Goal: Information Seeking & Learning: Learn about a topic

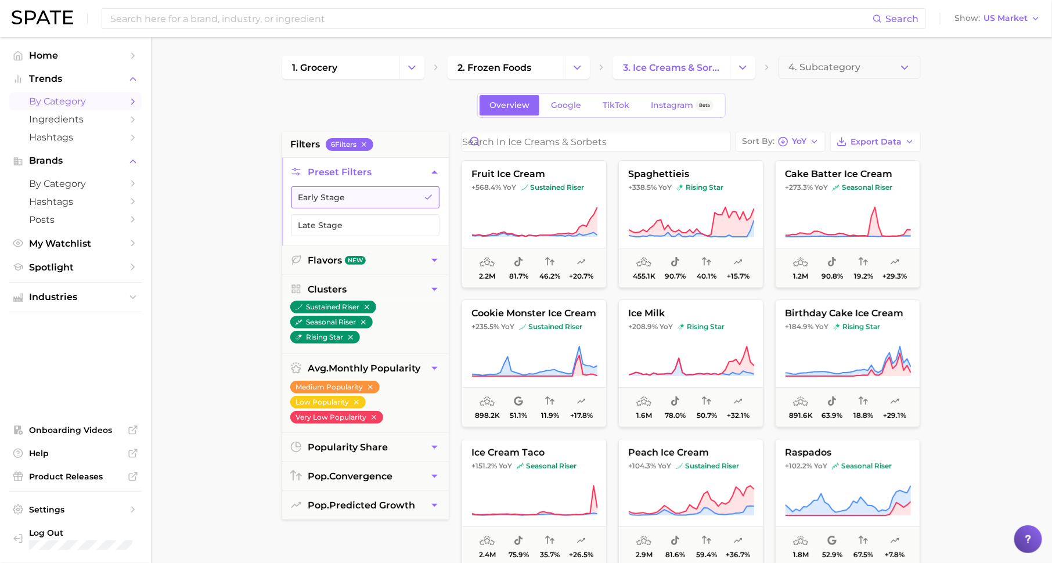
click at [418, 195] on button "Early Stage" at bounding box center [365, 197] width 148 height 22
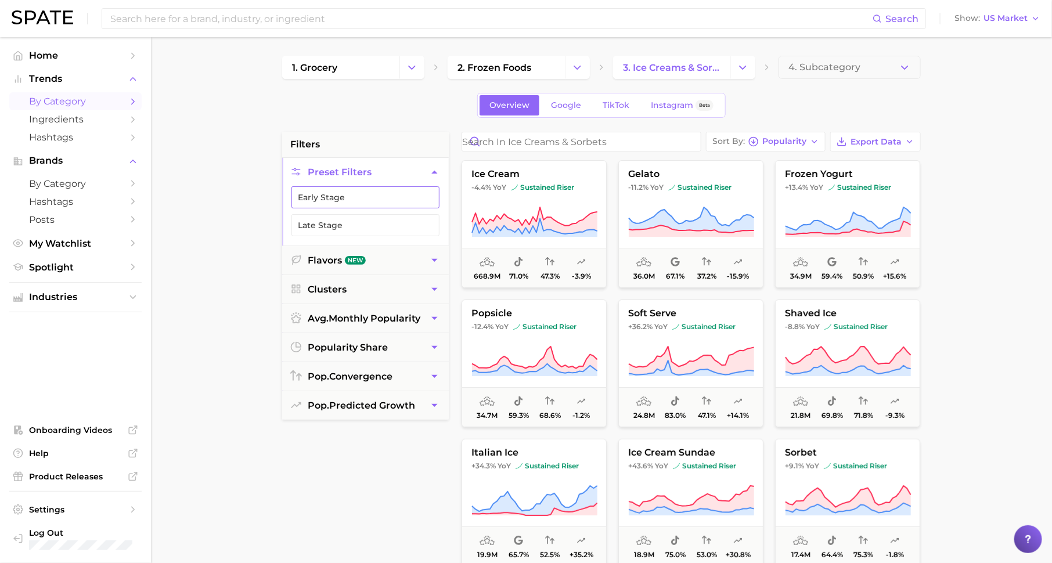
click at [418, 195] on button "Early Stage" at bounding box center [365, 197] width 148 height 22
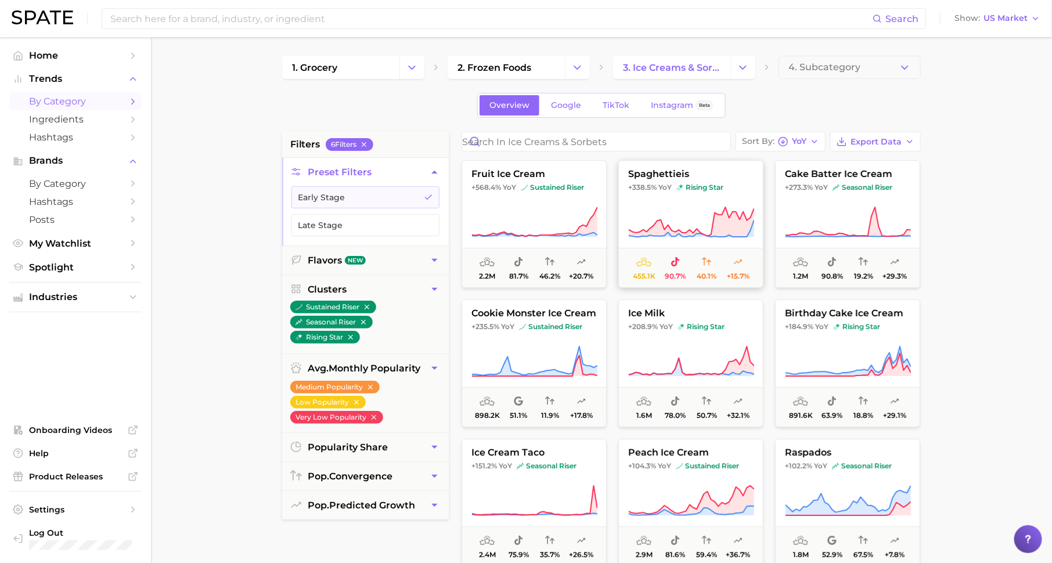
click at [724, 213] on icon at bounding box center [691, 222] width 125 height 30
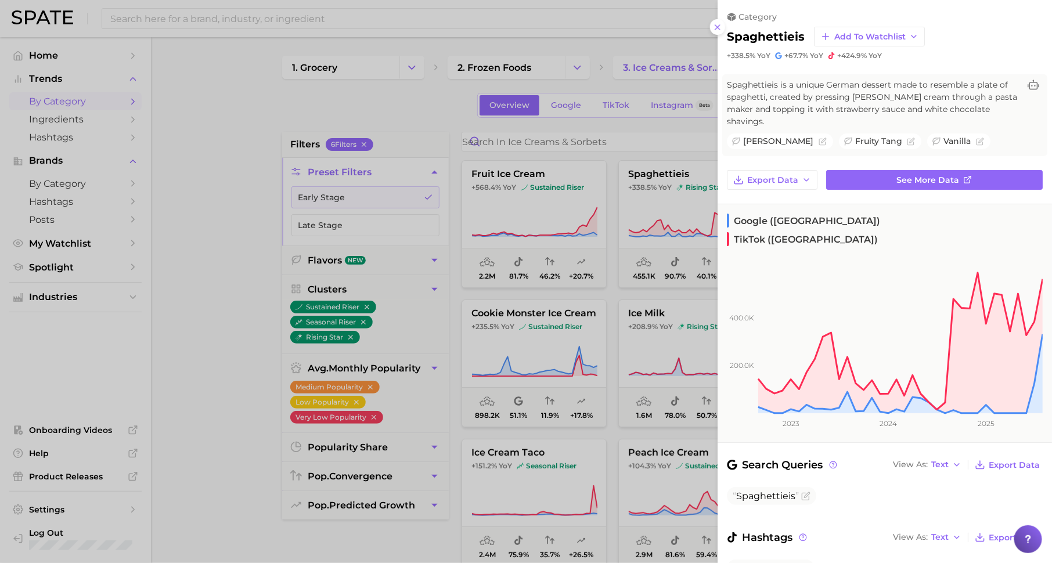
click at [675, 218] on div at bounding box center [526, 281] width 1052 height 563
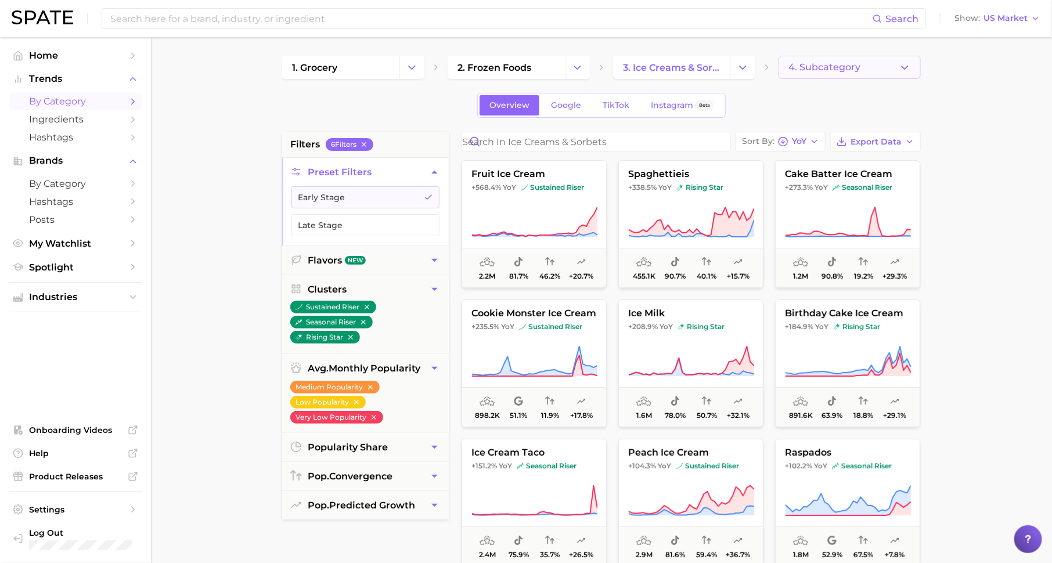
click at [797, 70] on span "4. Subcategory" at bounding box center [824, 67] width 72 height 10
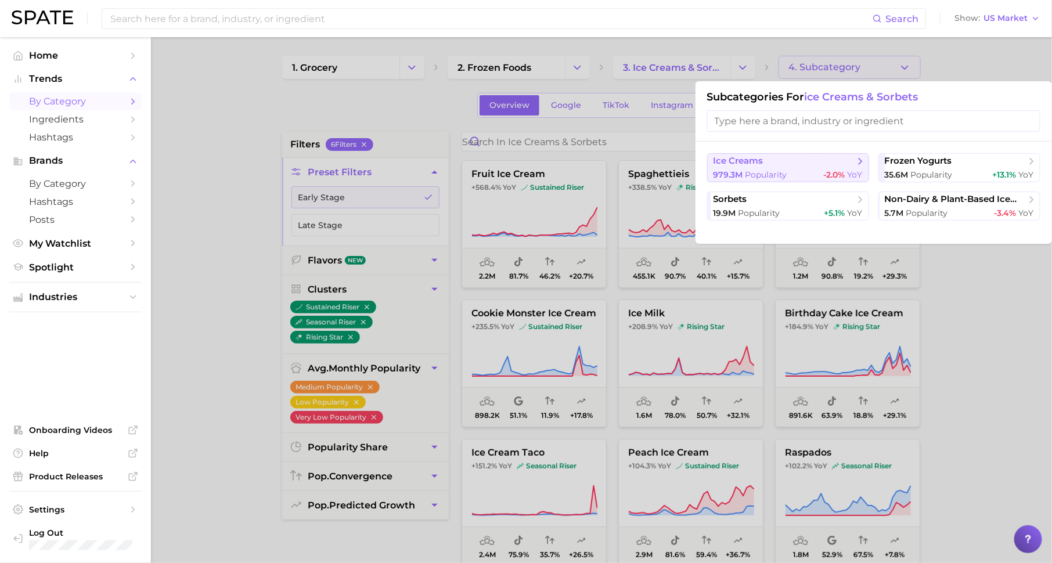
click at [836, 171] on span "-2.0%" at bounding box center [834, 174] width 21 height 10
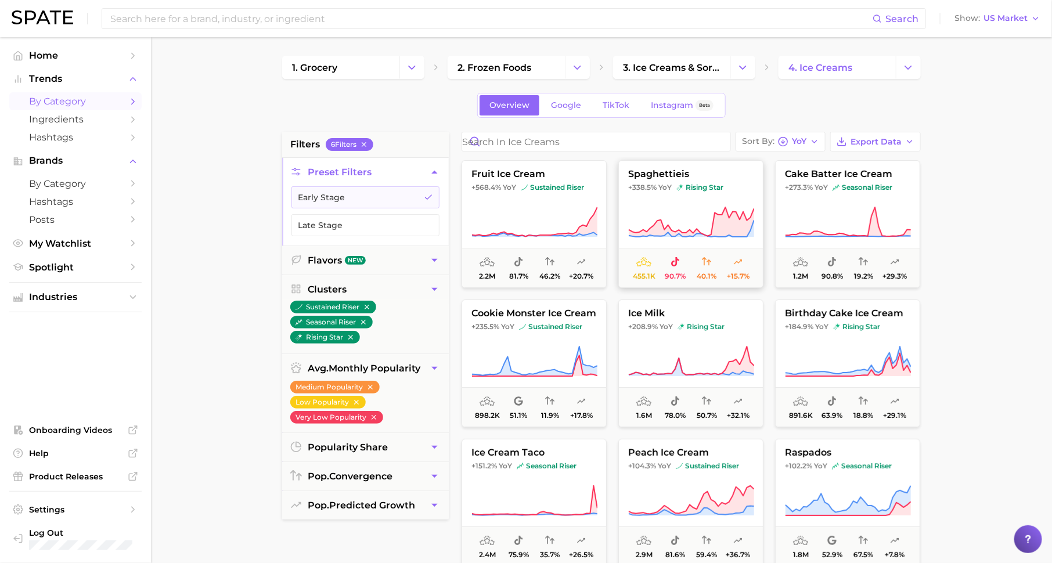
click at [667, 238] on button "spaghettieis +338.5% YoY rising star 455.1k 90.7% 40.1% +15.7%" at bounding box center [690, 224] width 145 height 128
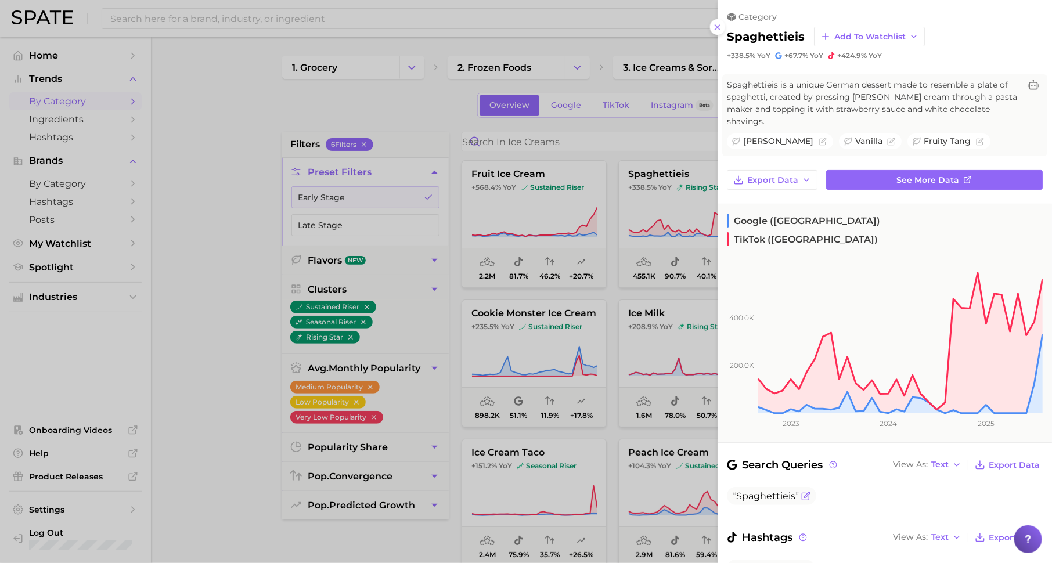
scroll to position [27, 0]
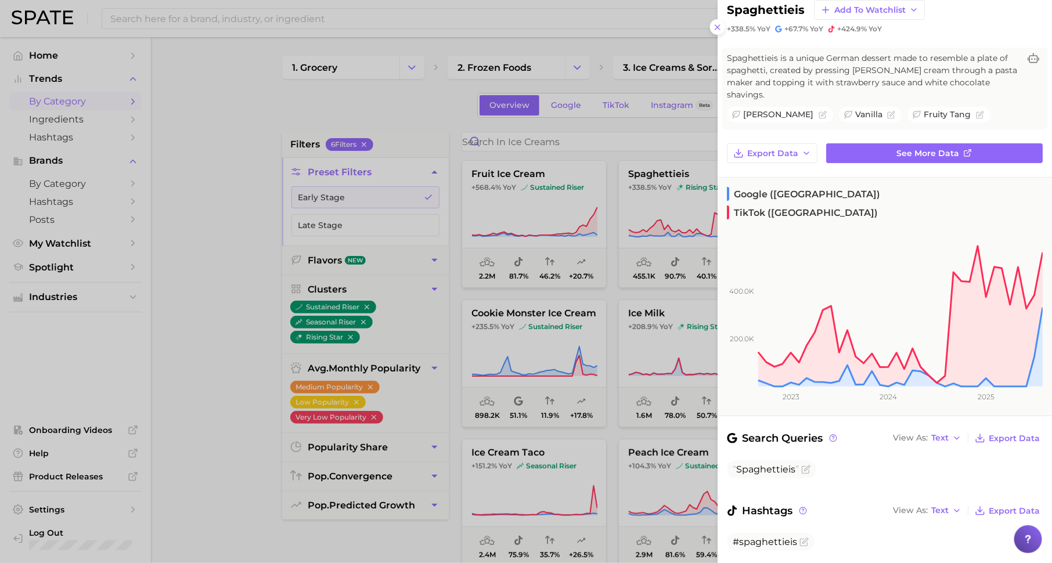
click at [615, 356] on div at bounding box center [526, 281] width 1052 height 563
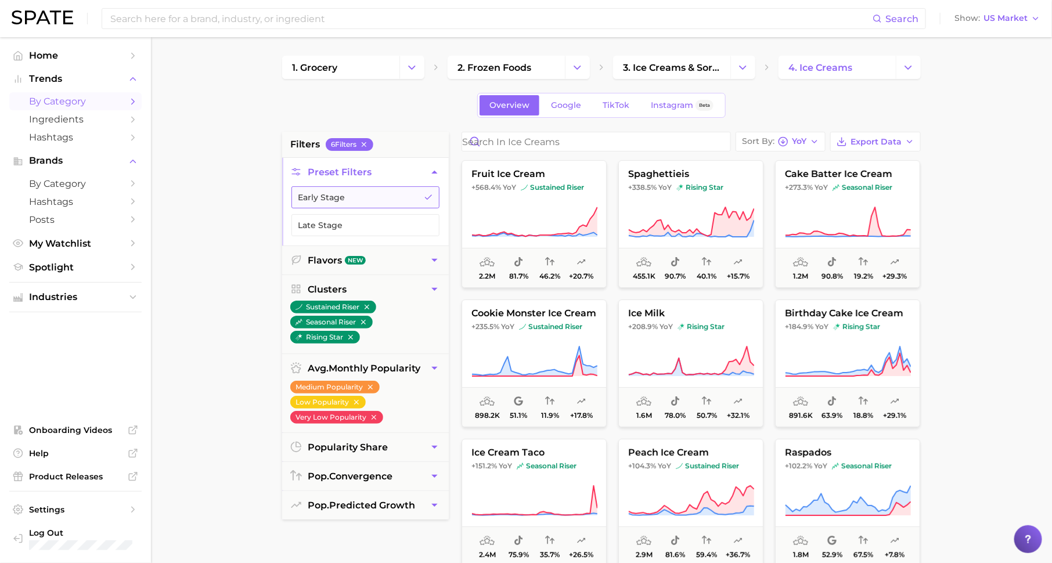
click at [395, 192] on button "Early Stage" at bounding box center [365, 197] width 148 height 22
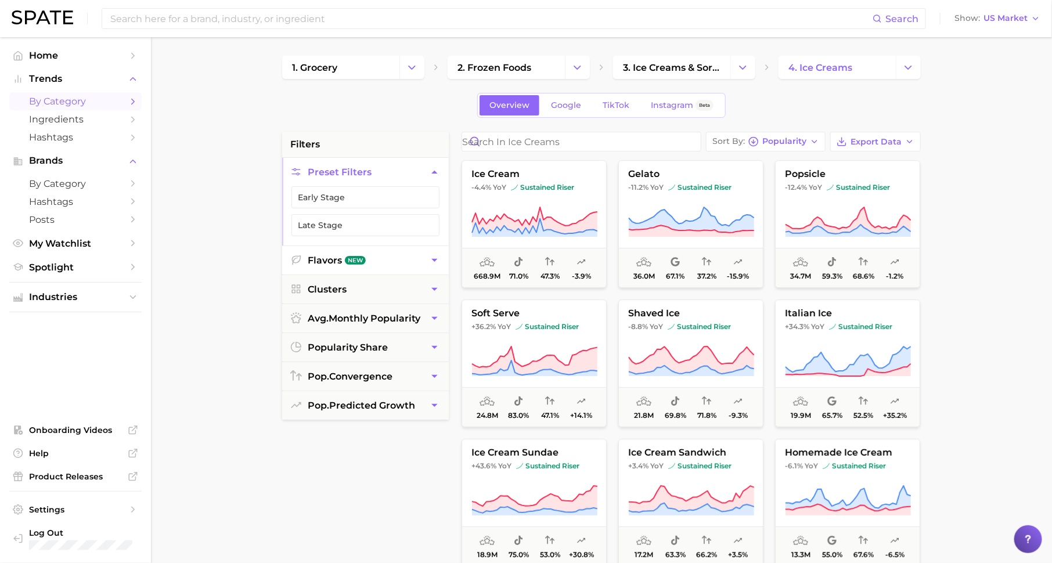
click at [396, 257] on button "Flavors New" at bounding box center [365, 260] width 167 height 28
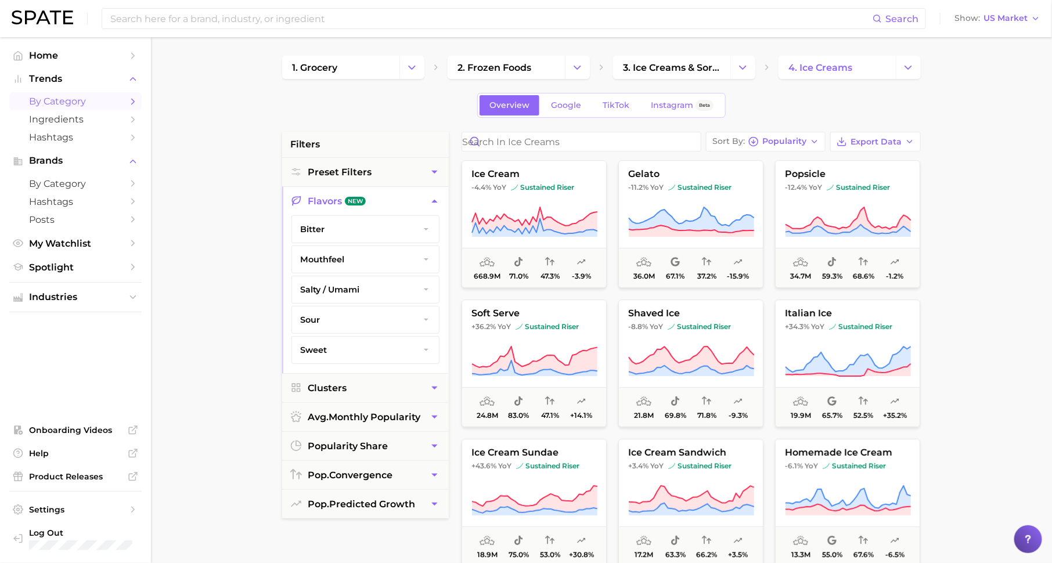
click at [380, 228] on button "bitter" at bounding box center [365, 229] width 147 height 27
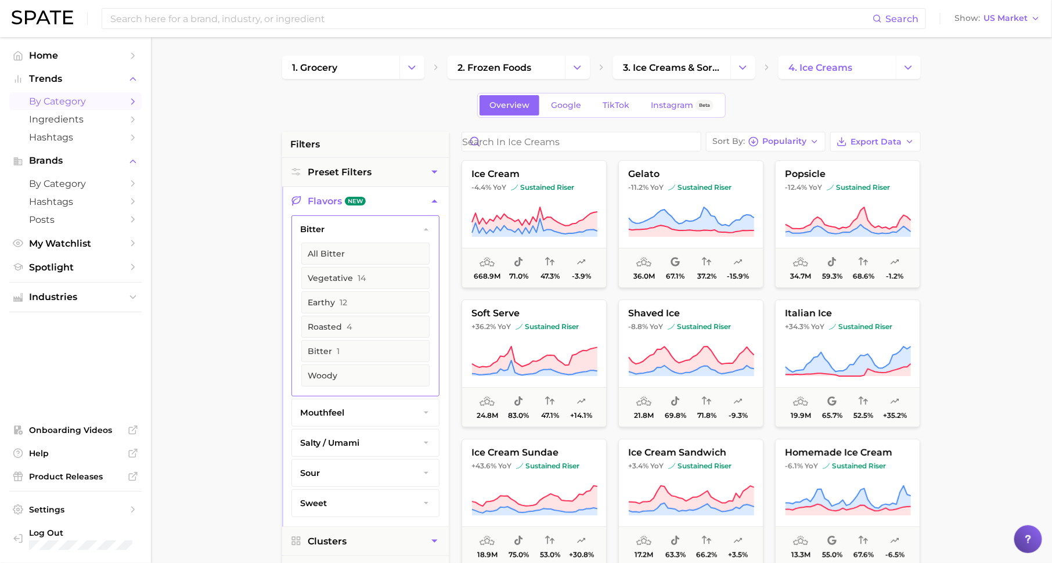
click at [380, 228] on button "bitter" at bounding box center [365, 229] width 147 height 27
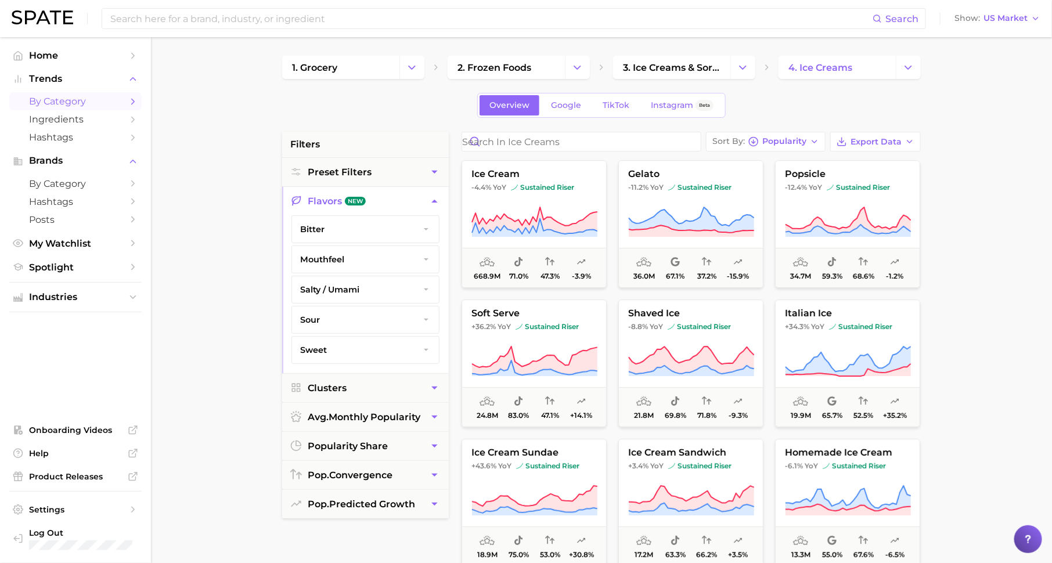
click at [371, 315] on button "sour" at bounding box center [365, 319] width 147 height 27
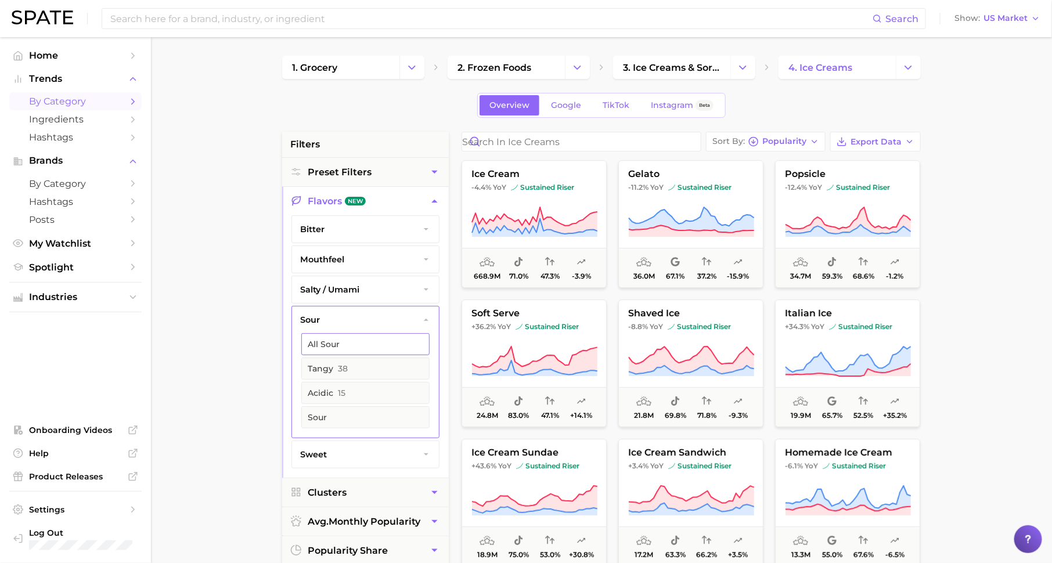
click at [366, 340] on button "All sour" at bounding box center [365, 344] width 128 height 22
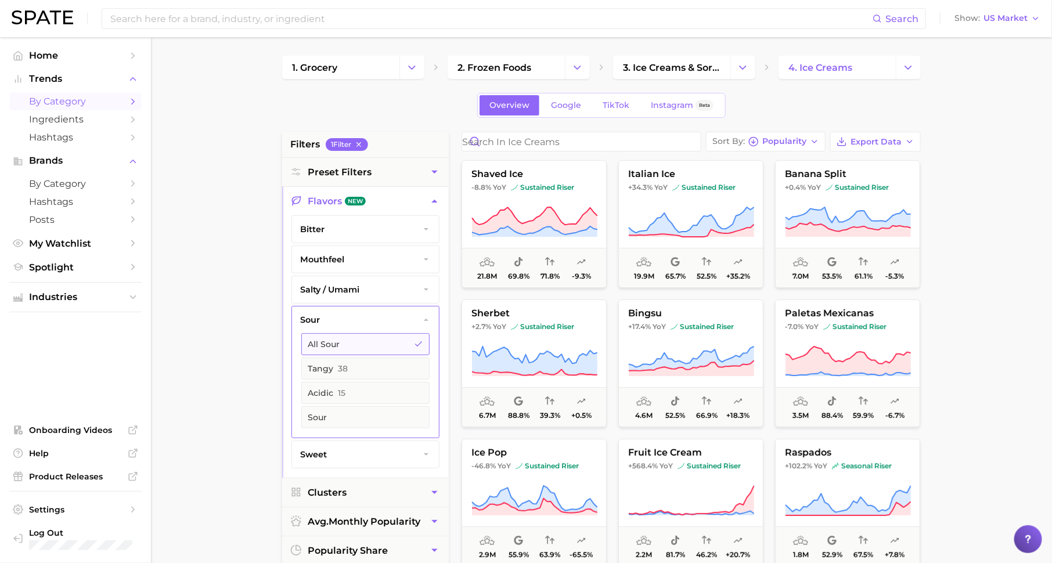
click at [395, 338] on button "All sour" at bounding box center [365, 344] width 128 height 22
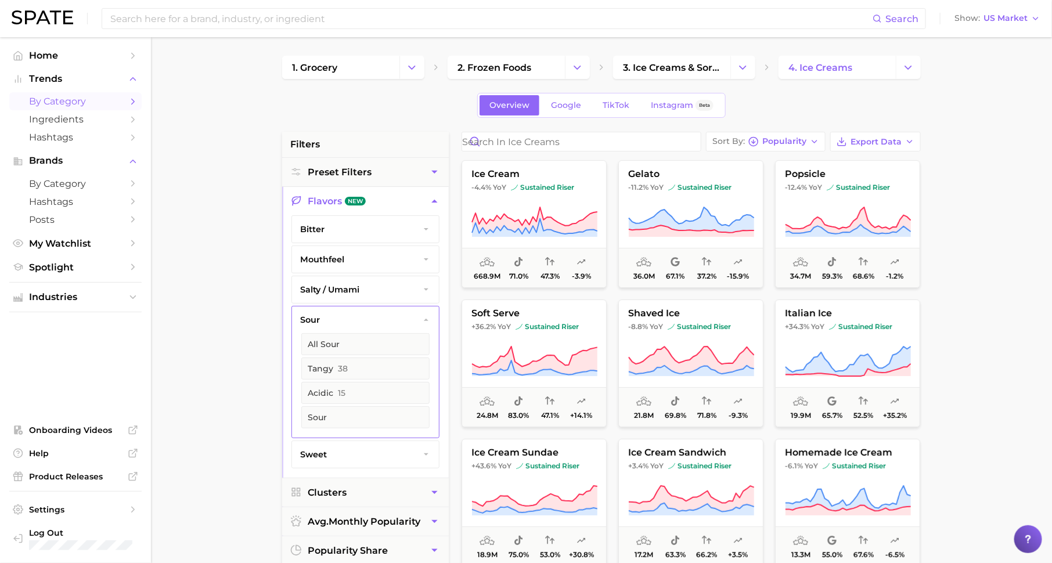
click at [954, 280] on main "1. grocery 2. frozen foods 3. ice creams & sorbets 4. ice creams Overview Googl…" at bounding box center [601, 477] width 901 height 880
click at [416, 194] on button "Flavors New" at bounding box center [365, 201] width 167 height 28
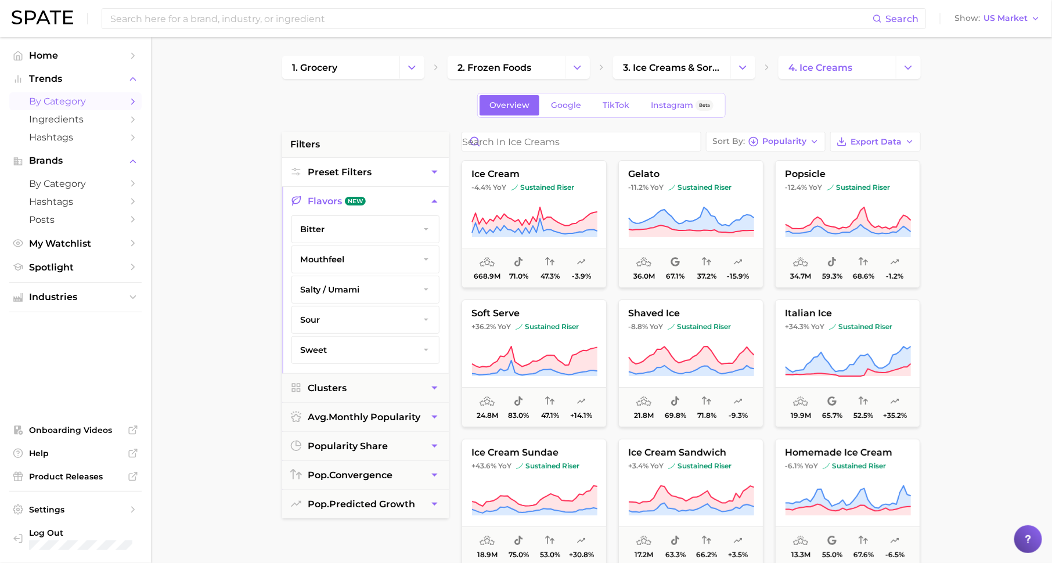
click at [426, 169] on button "Preset Filters" at bounding box center [365, 172] width 167 height 28
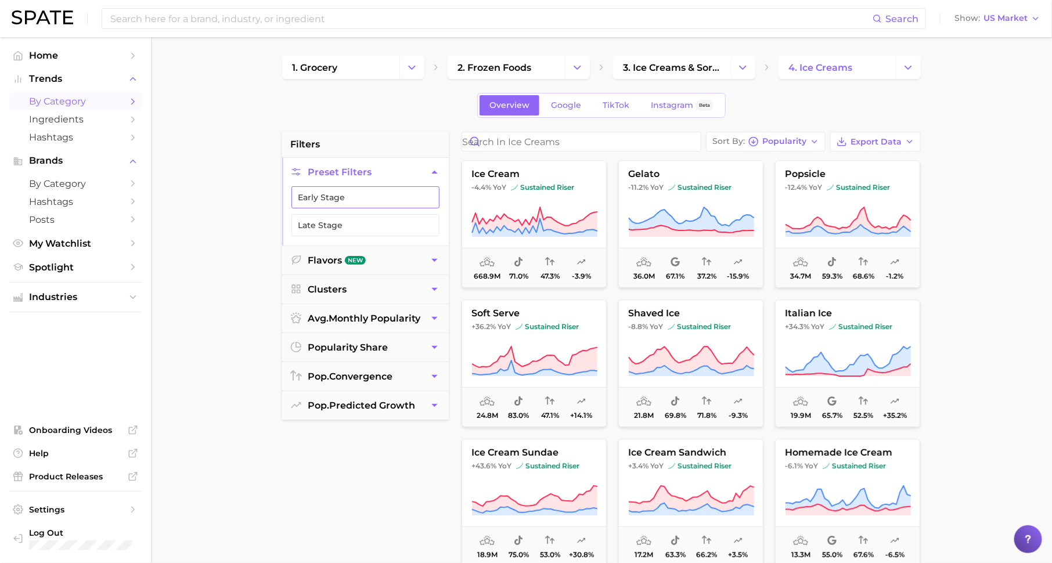
click at [394, 201] on button "Early Stage" at bounding box center [365, 197] width 148 height 22
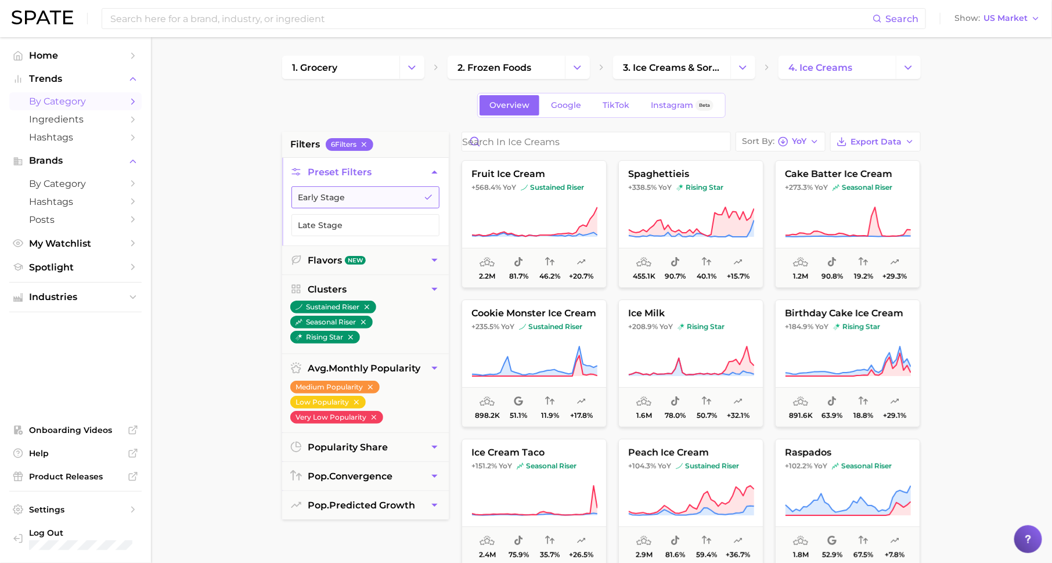
click at [394, 200] on button "Early Stage" at bounding box center [365, 197] width 148 height 22
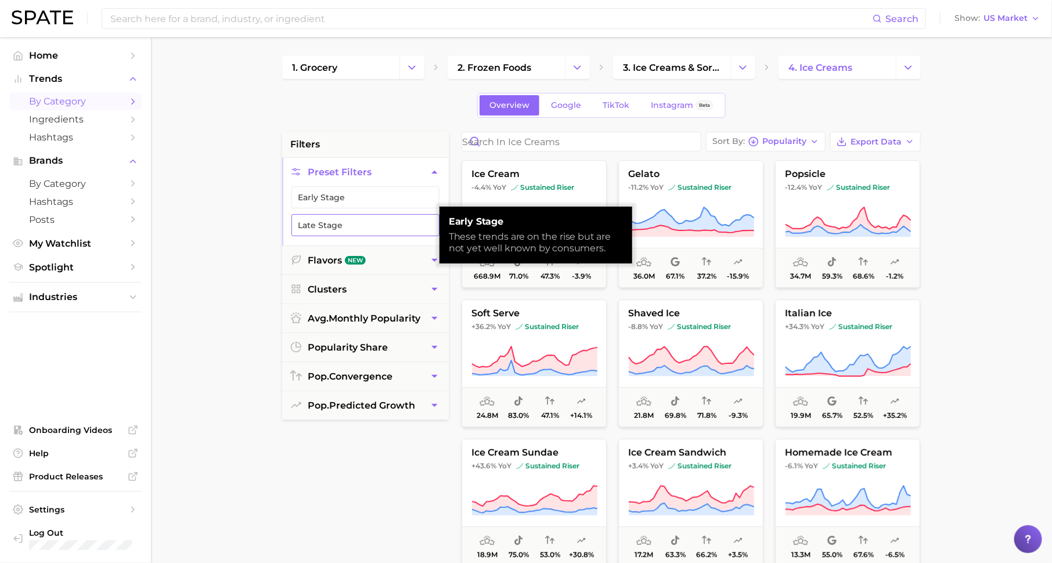
click at [395, 222] on button "Late Stage" at bounding box center [365, 225] width 148 height 22
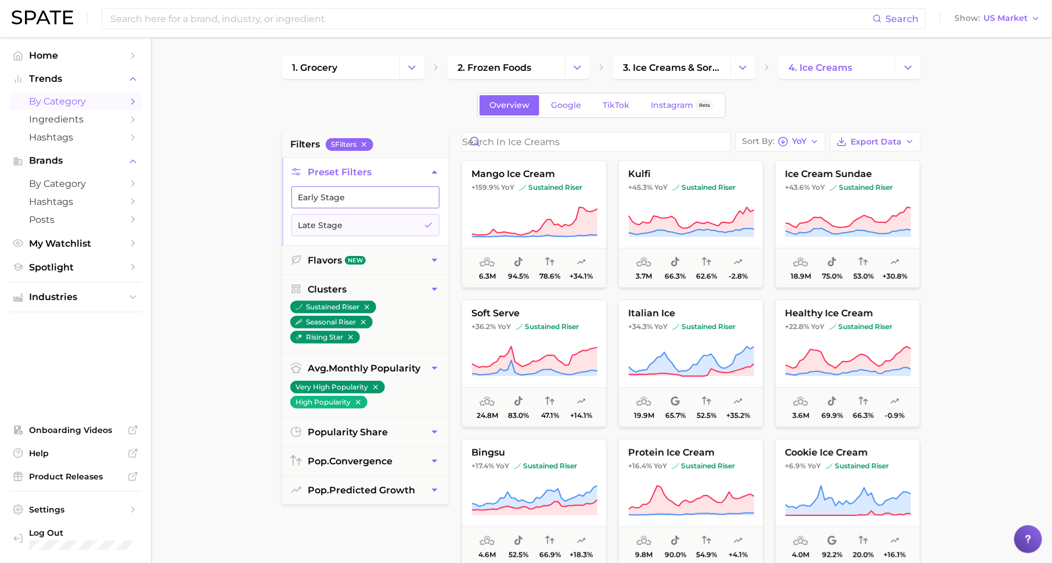
click at [398, 200] on button "Early Stage" at bounding box center [365, 197] width 148 height 22
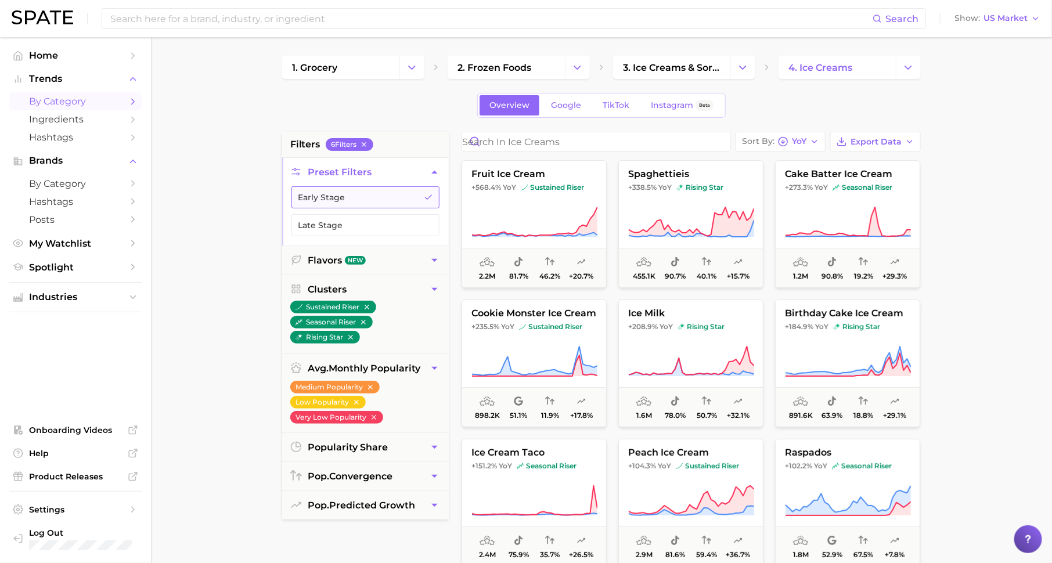
click at [385, 203] on button "Early Stage" at bounding box center [365, 197] width 148 height 22
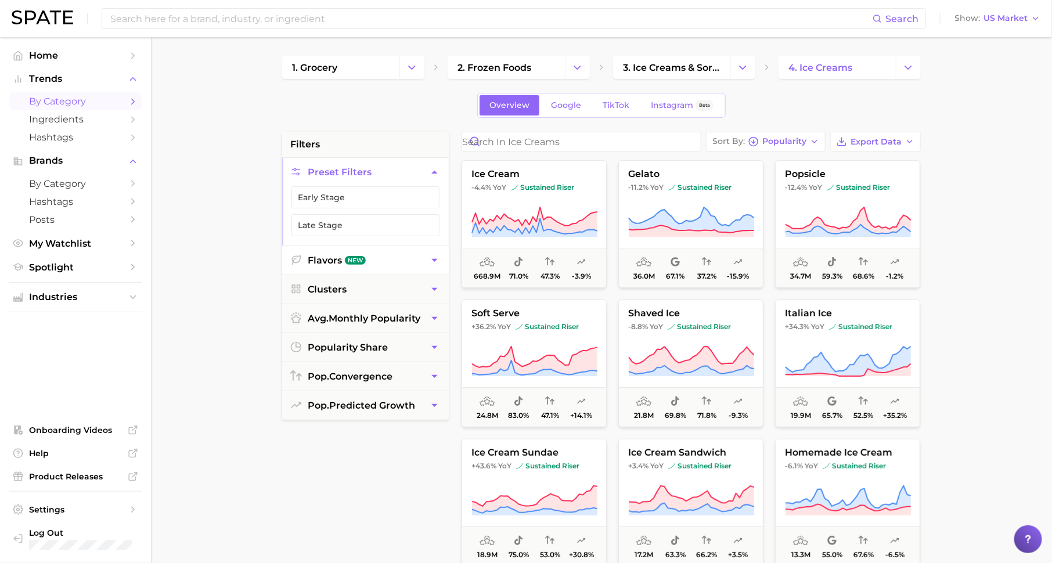
click at [388, 255] on button "Flavors New" at bounding box center [365, 260] width 167 height 28
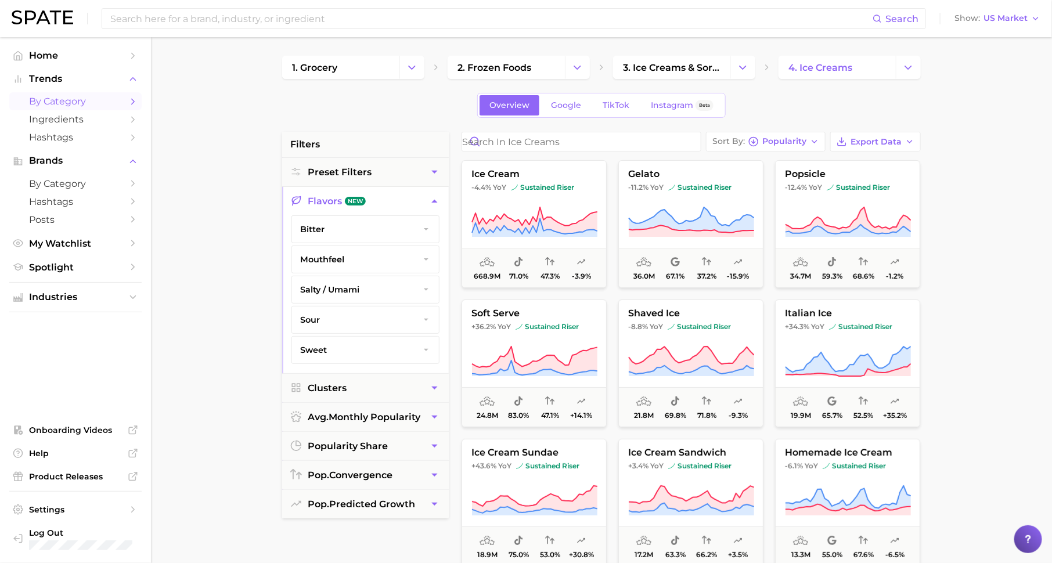
click at [370, 346] on button "sweet" at bounding box center [365, 350] width 147 height 27
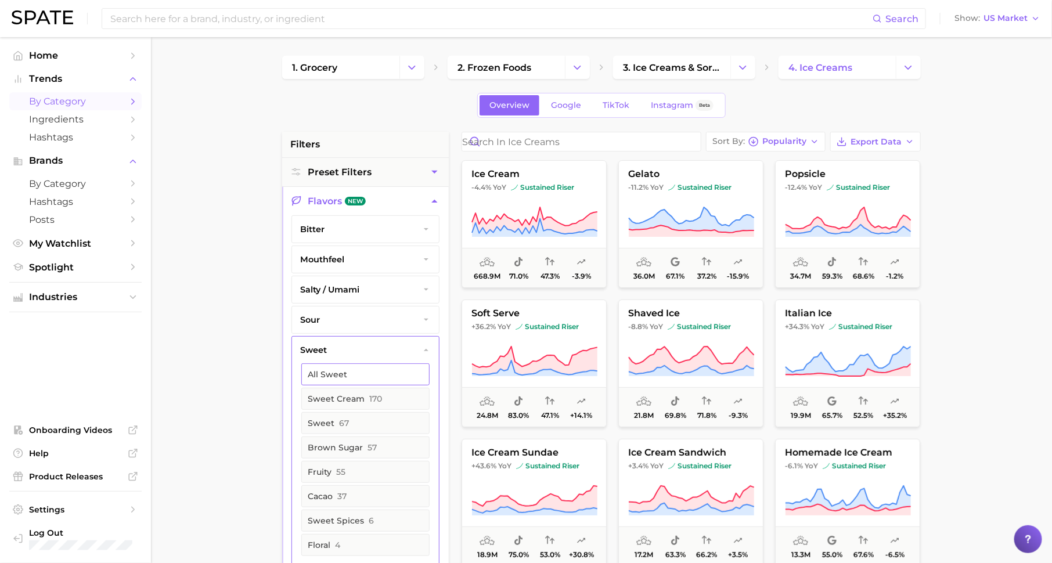
click at [359, 365] on button "All sweet" at bounding box center [365, 374] width 128 height 22
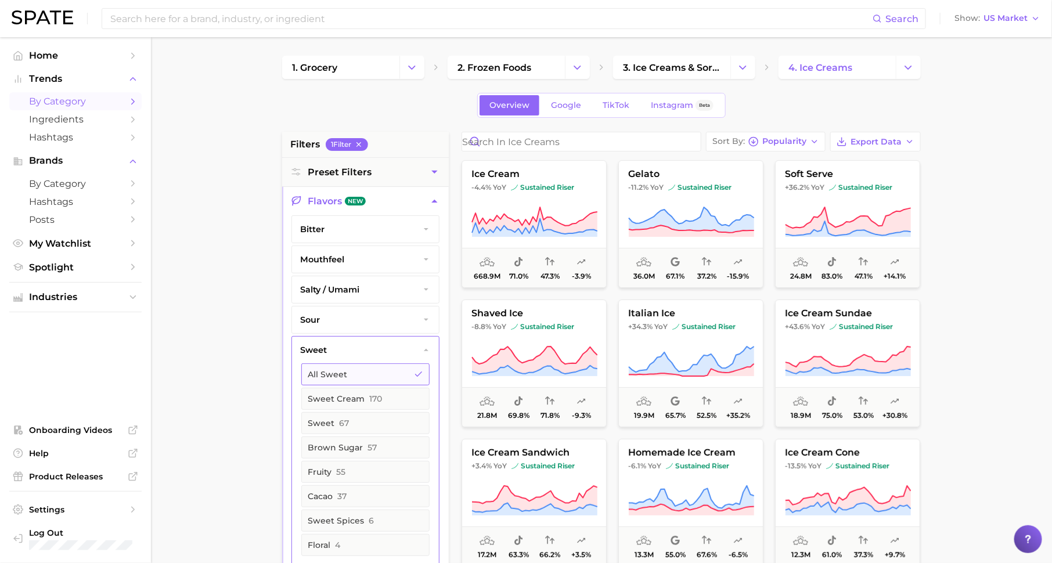
click at [359, 365] on button "All sweet" at bounding box center [365, 374] width 128 height 22
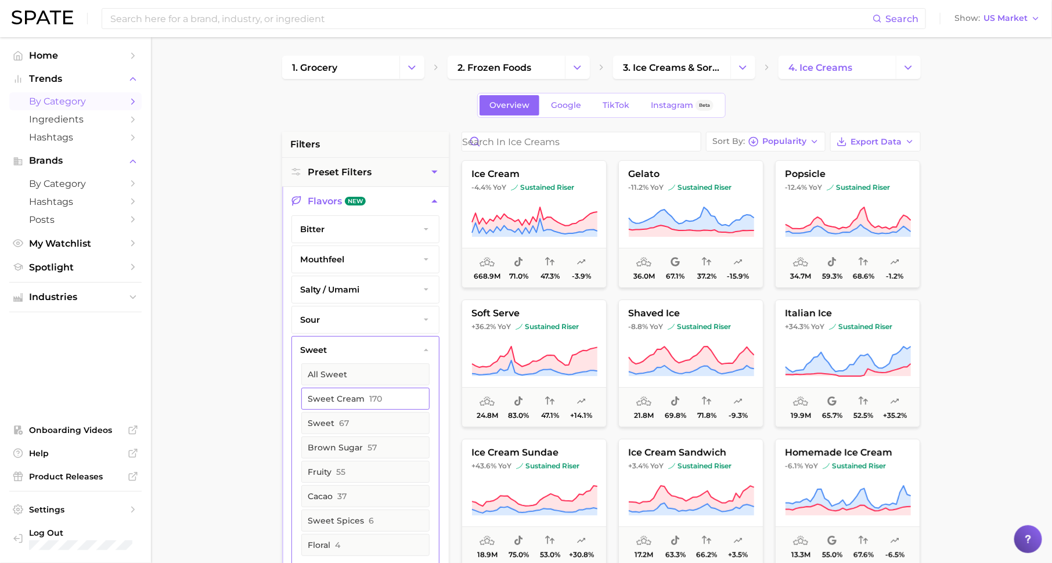
click at [375, 394] on span "170" at bounding box center [375, 398] width 13 height 9
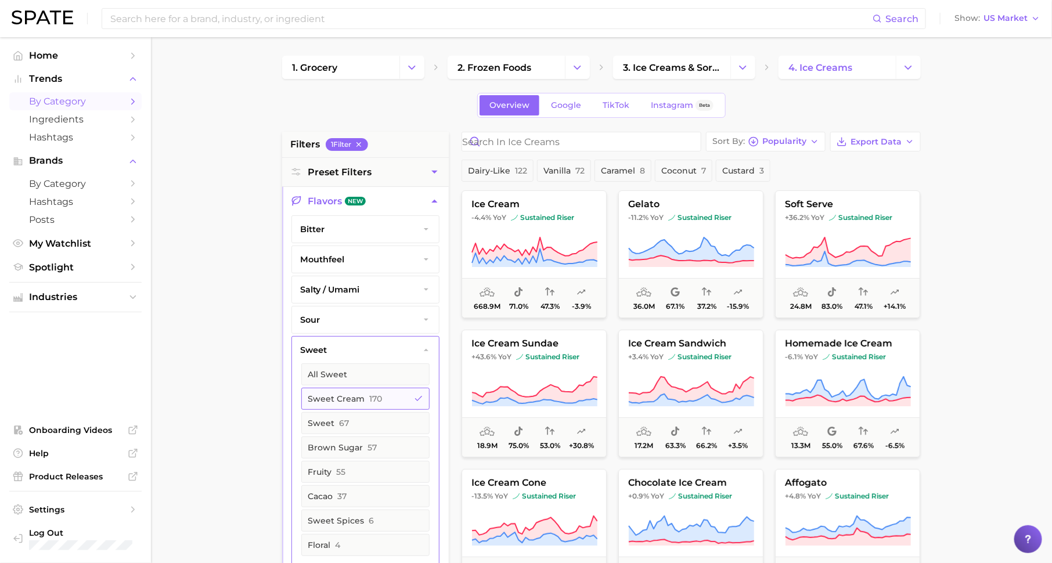
click at [403, 394] on button "sweet cream 170" at bounding box center [365, 399] width 128 height 22
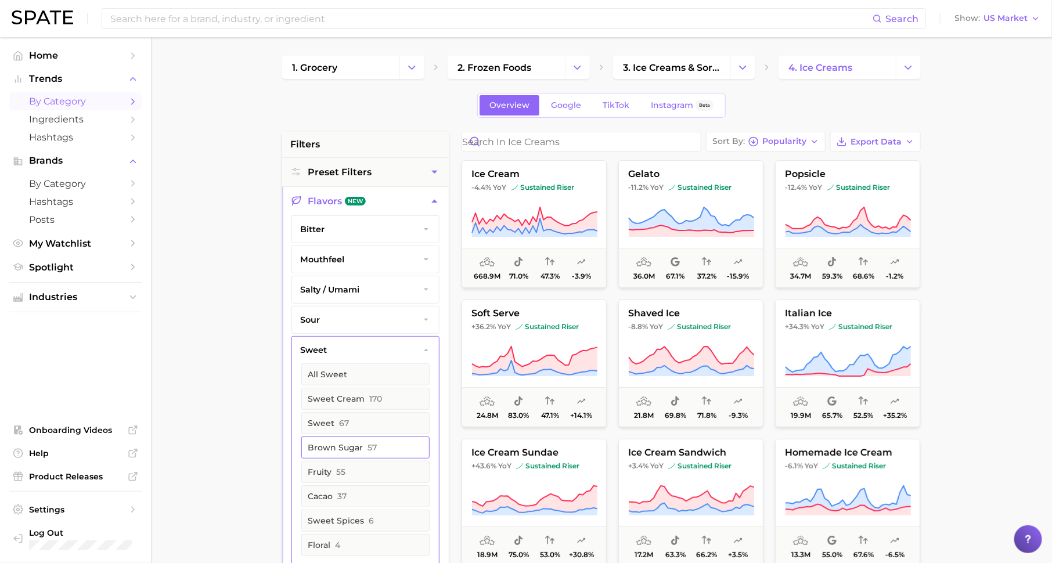
click at [395, 439] on button "brown sugar 57" at bounding box center [365, 447] width 128 height 22
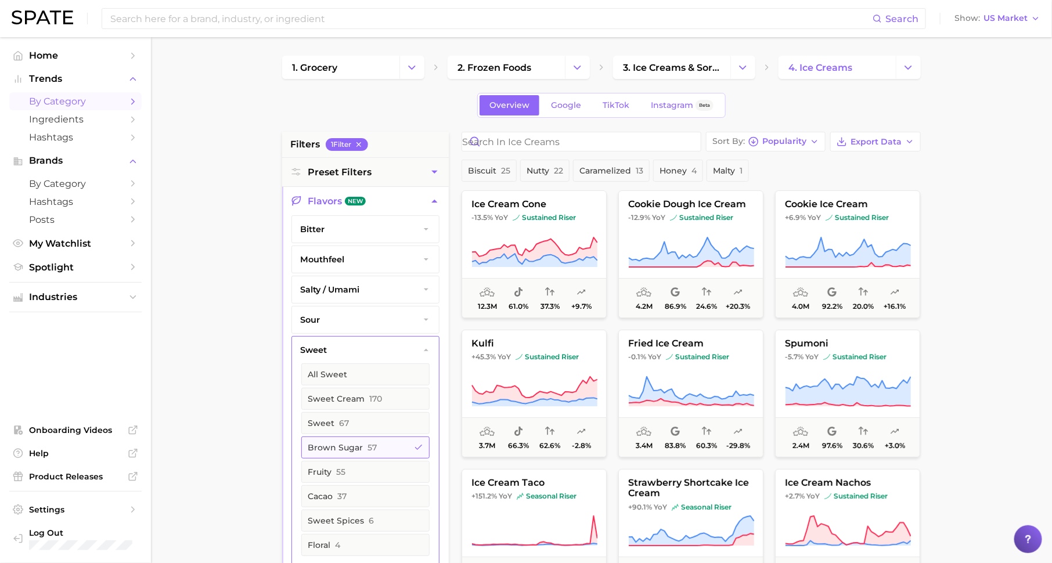
click at [395, 439] on button "brown sugar 57" at bounding box center [365, 447] width 128 height 22
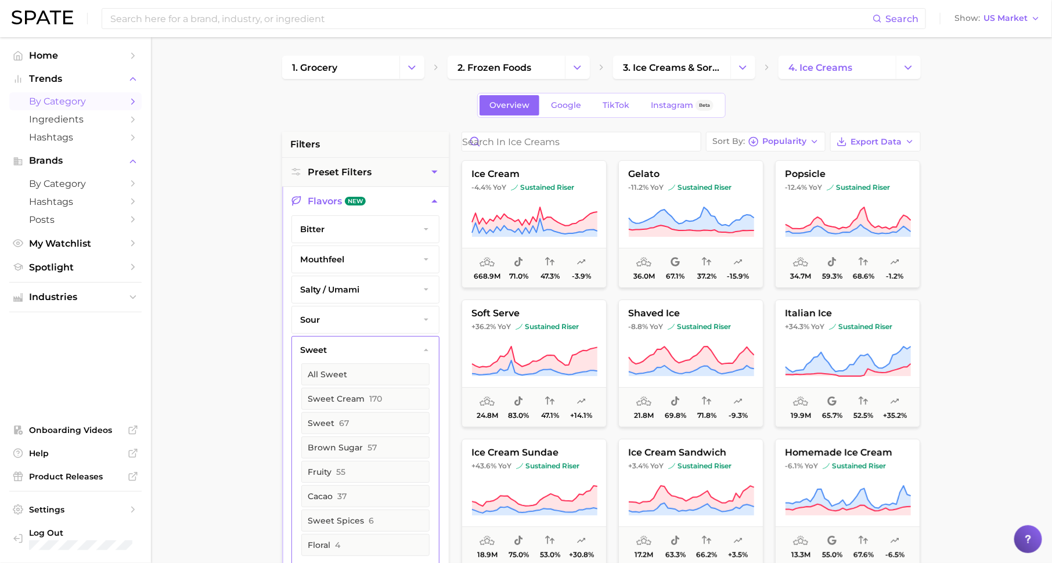
click at [368, 319] on button "sour" at bounding box center [365, 319] width 147 height 27
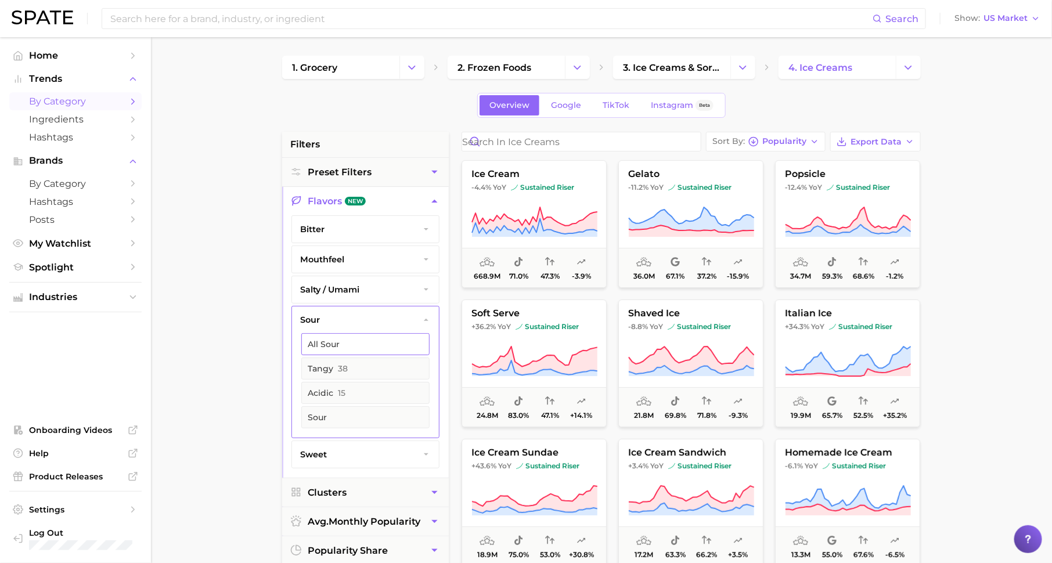
click at [382, 341] on button "All sour" at bounding box center [365, 344] width 128 height 22
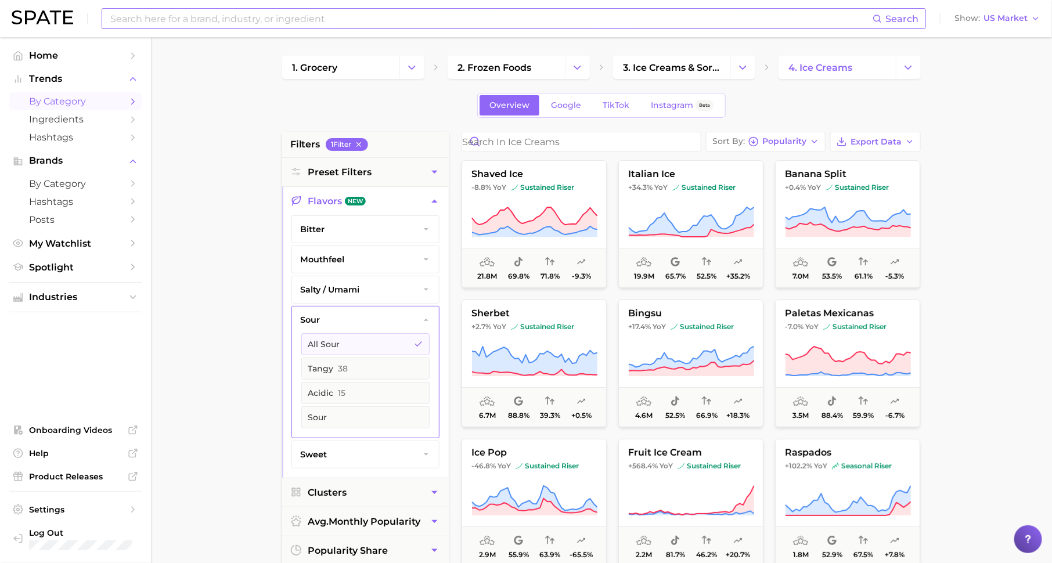
click at [286, 19] on input at bounding box center [490, 19] width 763 height 20
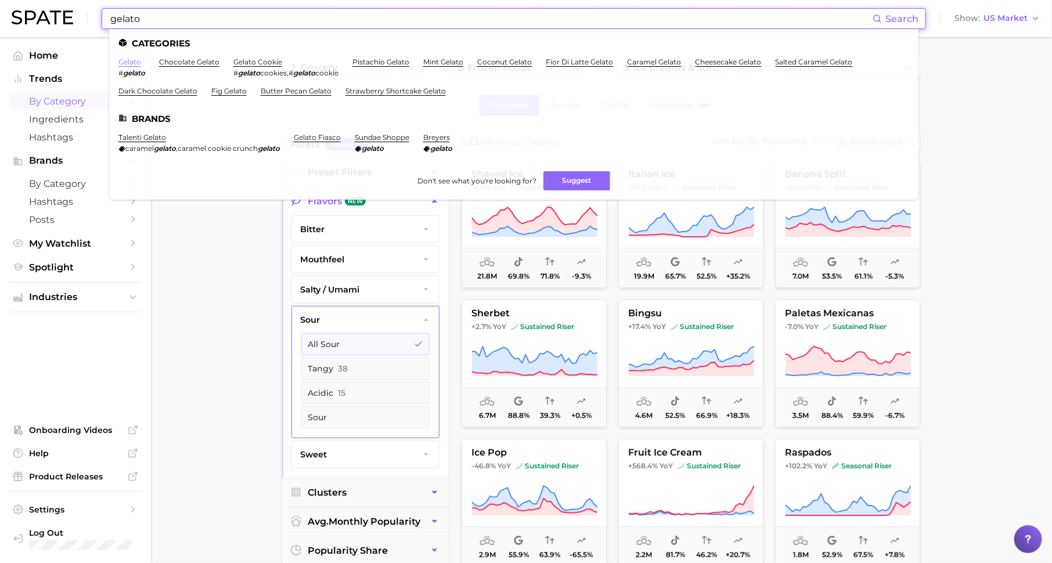
type input "gelato"
click at [131, 62] on link "gelato" at bounding box center [129, 61] width 23 height 9
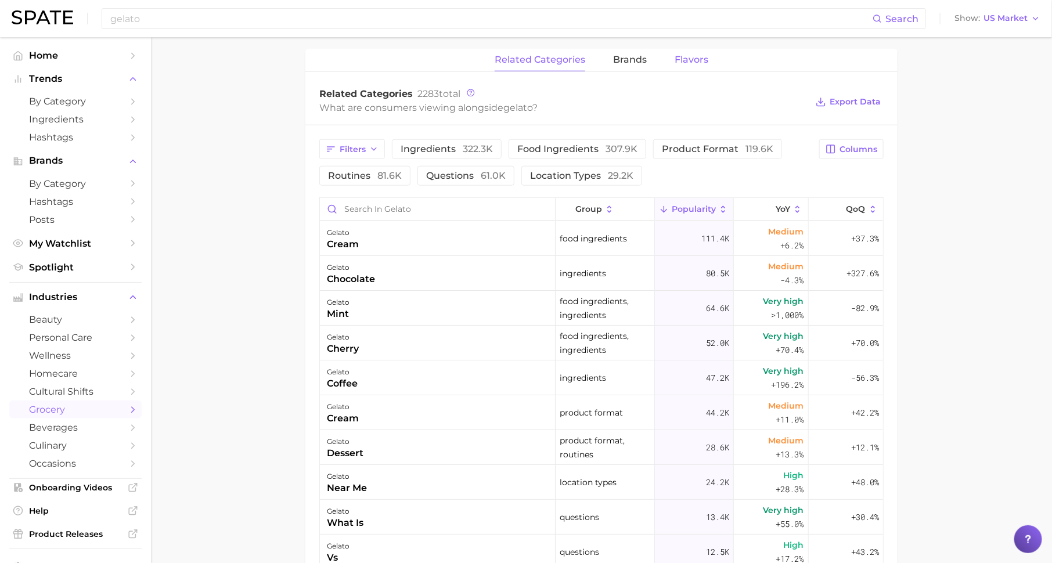
click at [680, 56] on span "Flavors" at bounding box center [691, 60] width 34 height 10
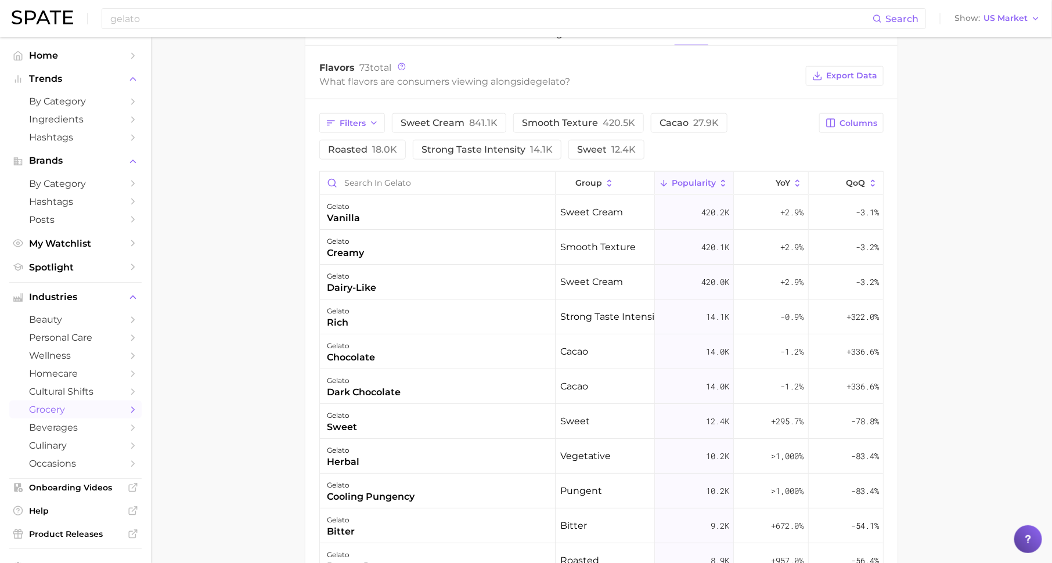
scroll to position [566, 0]
click at [854, 118] on button "Columns" at bounding box center [851, 125] width 64 height 20
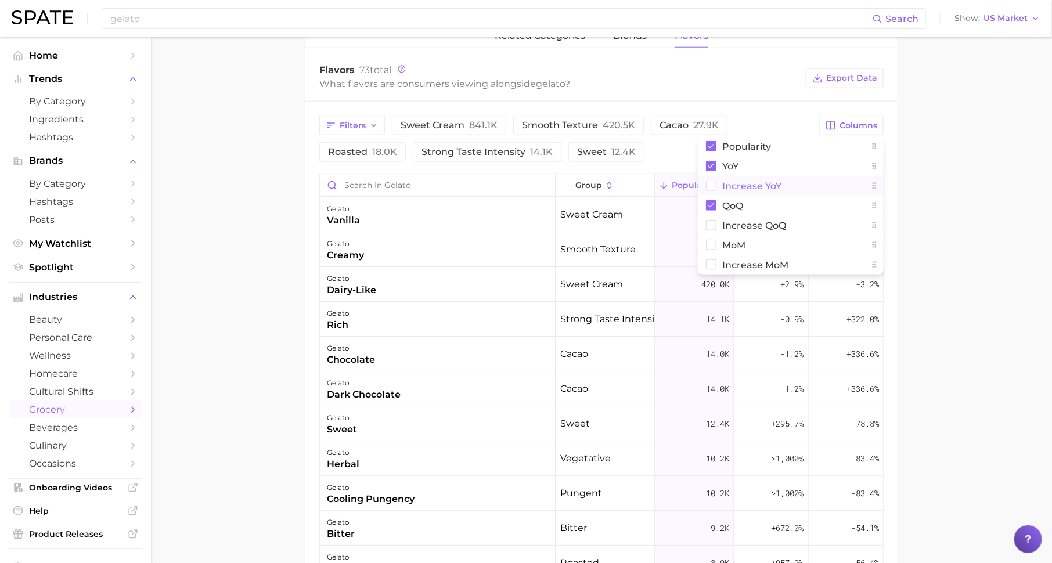
click at [804, 193] on button "Increase YoY" at bounding box center [791, 186] width 186 height 20
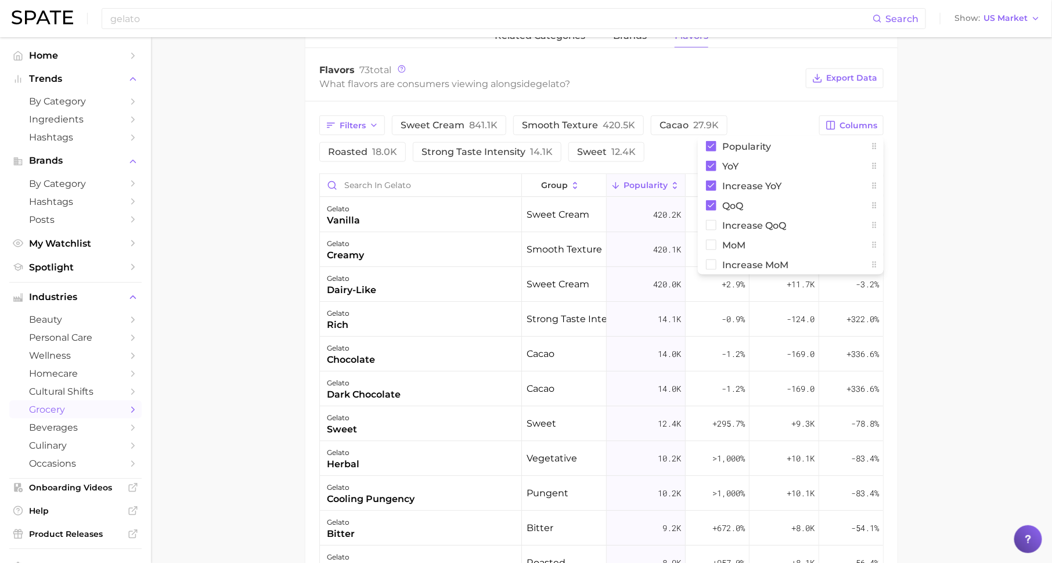
click at [943, 188] on main "1. frozen foods 2. ice creams & sorbets 3. ice creams 4. gelato Overview Google…" at bounding box center [601, 140] width 901 height 1338
click at [789, 177] on span "Increase YoY" at bounding box center [783, 185] width 36 height 19
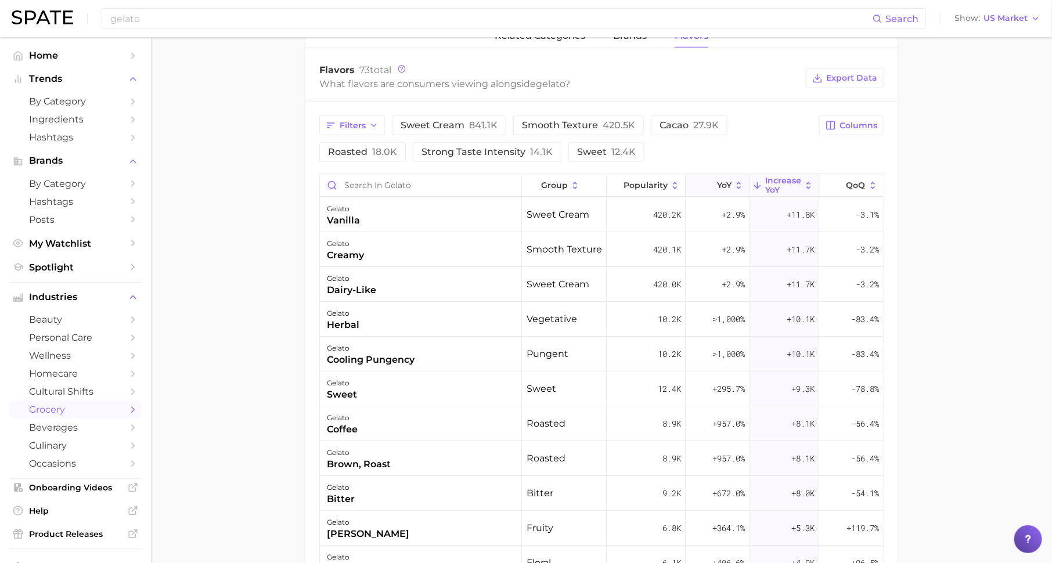
click at [713, 175] on button "YoY" at bounding box center [717, 185] width 64 height 23
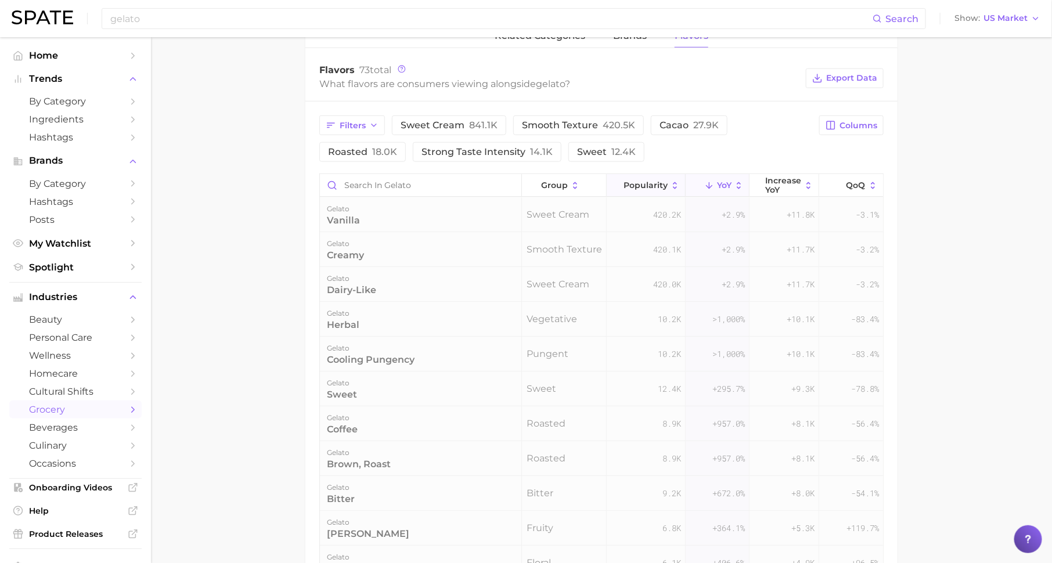
click at [634, 181] on span "Popularity" at bounding box center [645, 185] width 44 height 9
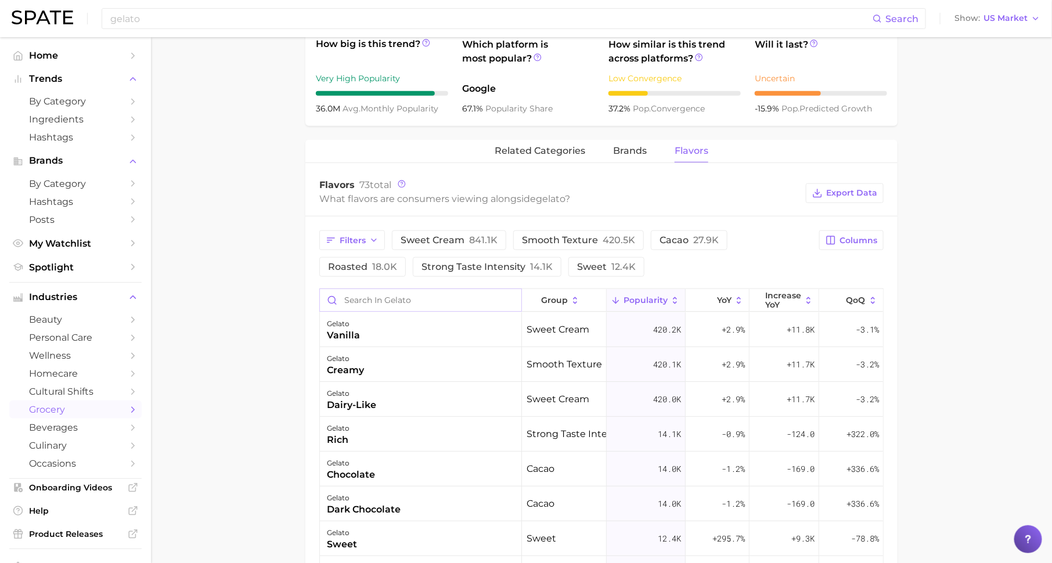
scroll to position [451, 0]
click at [542, 160] on button "related categories" at bounding box center [539, 151] width 91 height 23
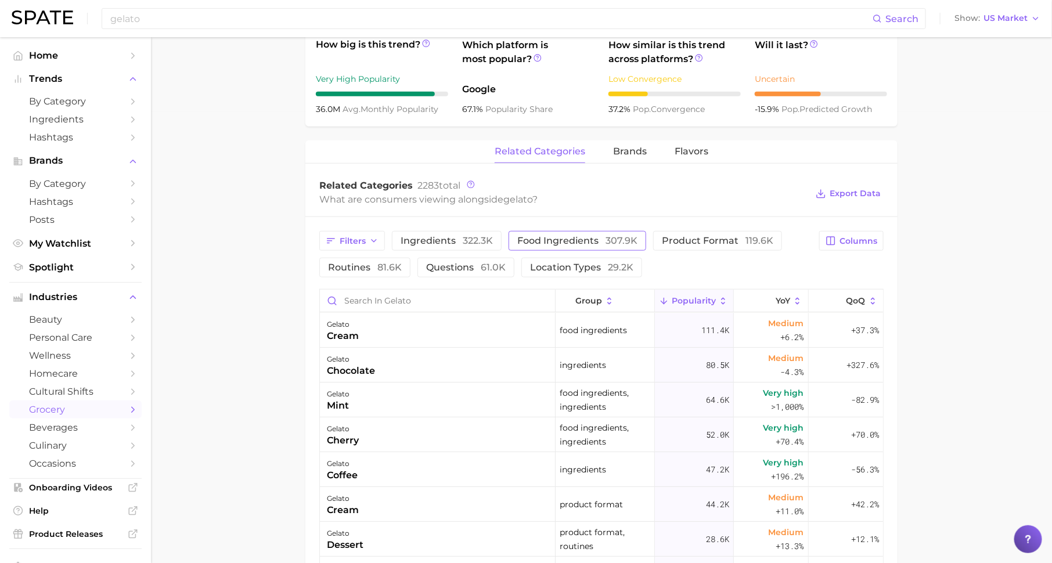
click at [553, 243] on span "food ingredients 307.9k" at bounding box center [577, 240] width 120 height 9
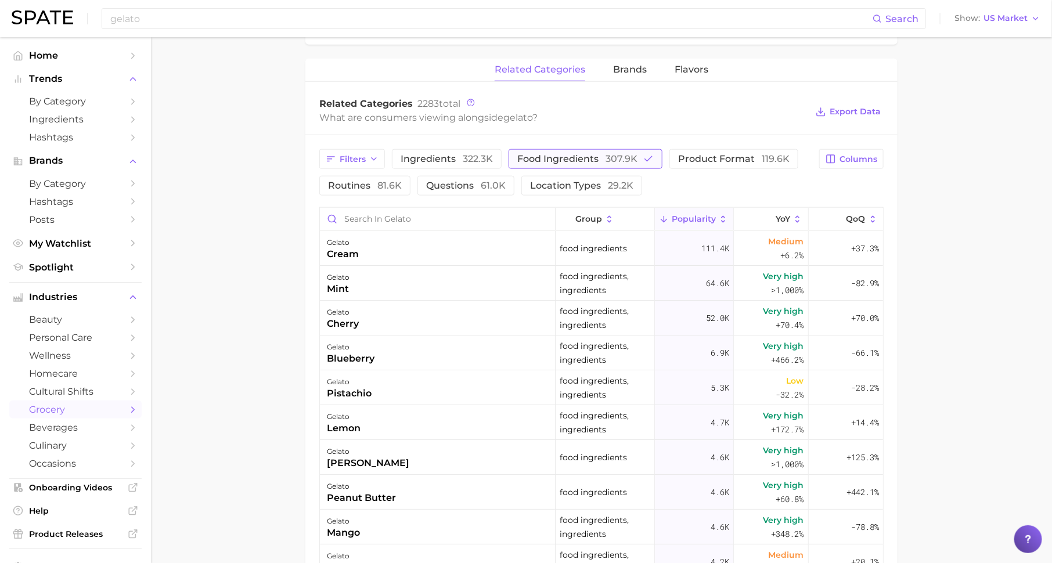
scroll to position [537, 0]
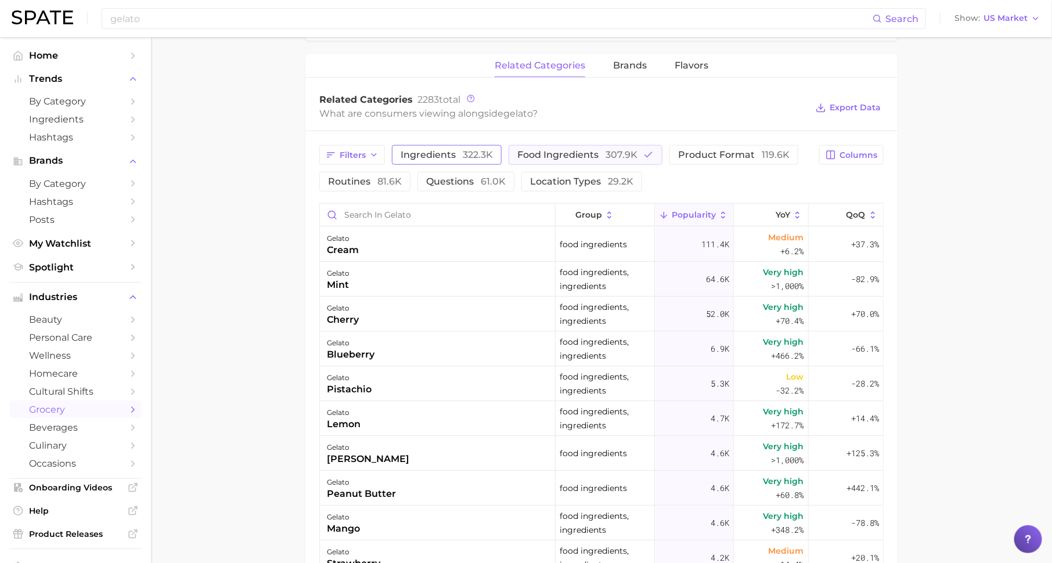
click at [461, 146] on button "ingredients 322.3k" at bounding box center [447, 155] width 110 height 20
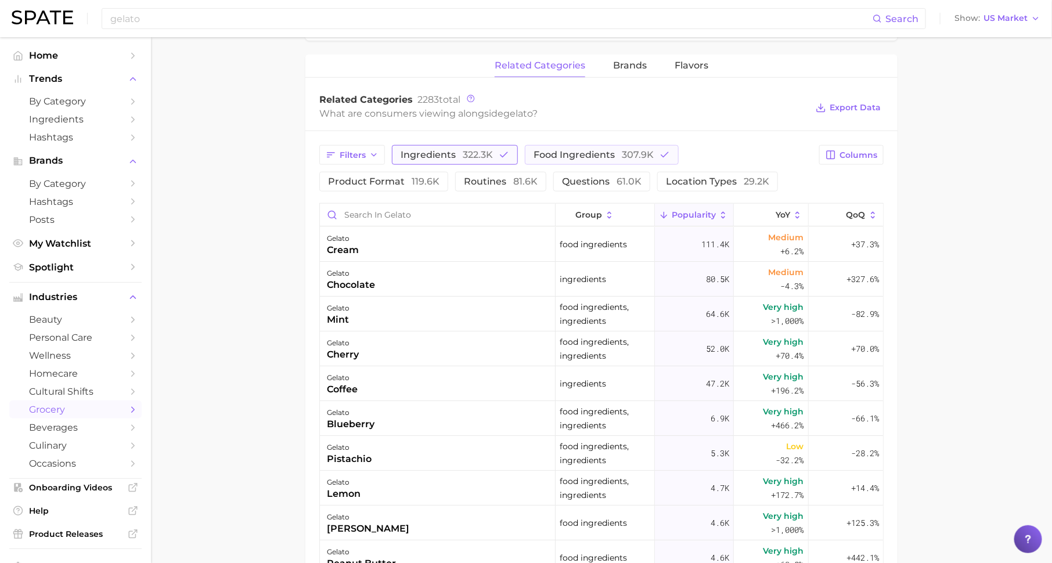
click at [480, 151] on span "322.3k" at bounding box center [478, 154] width 30 height 11
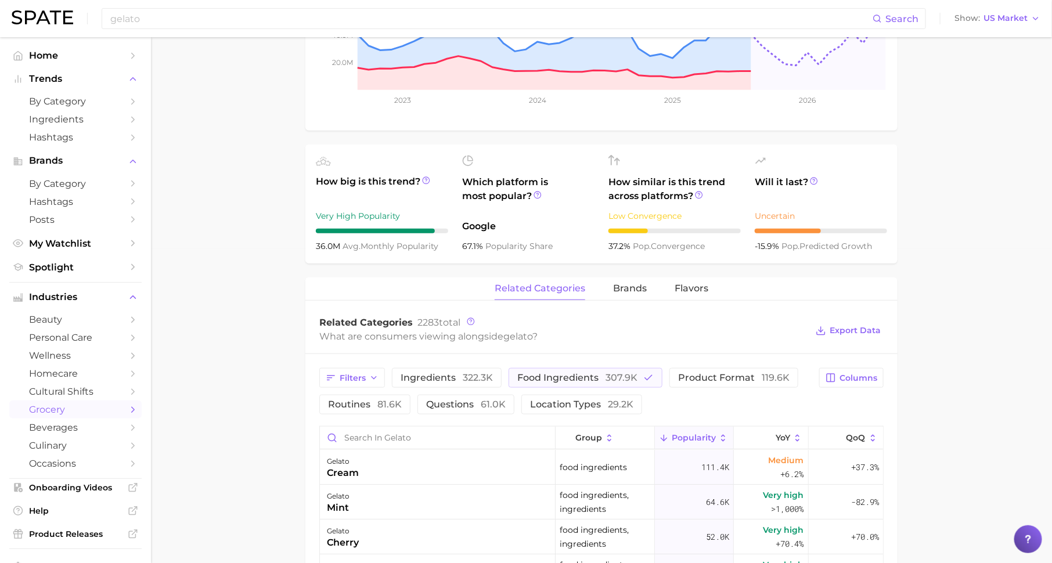
scroll to position [0, 0]
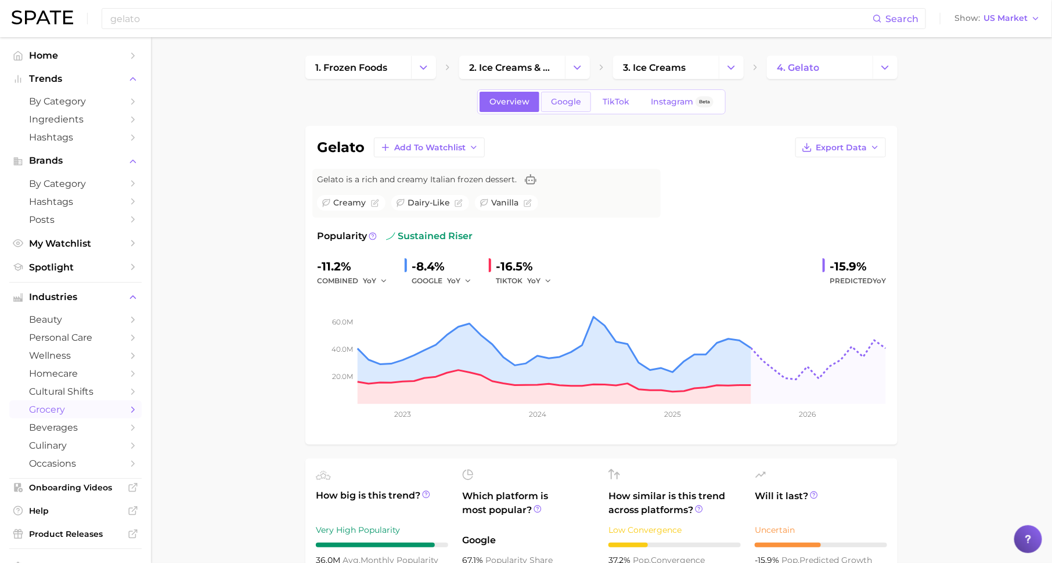
click at [573, 101] on span "Google" at bounding box center [566, 102] width 30 height 10
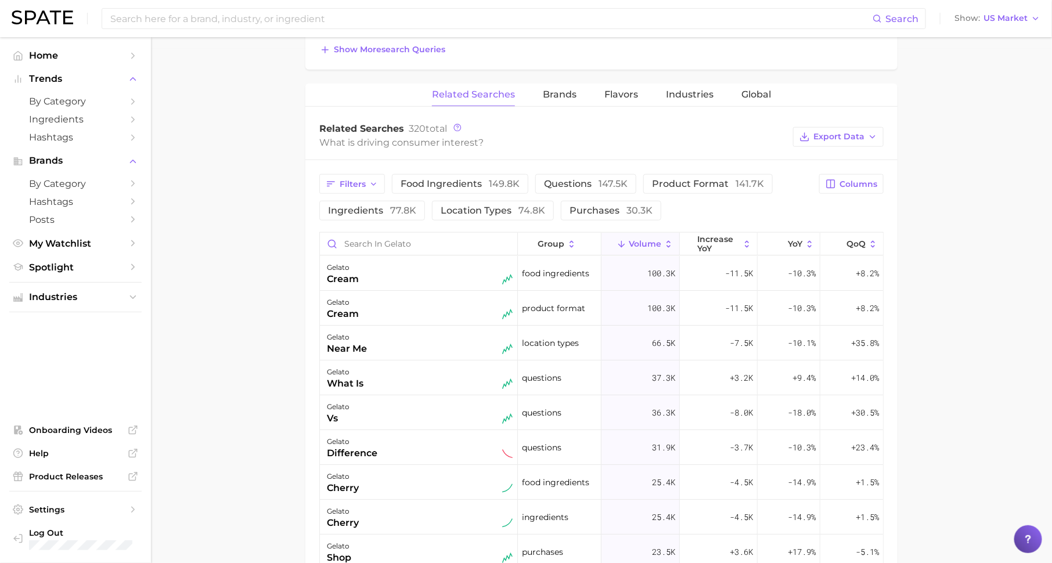
scroll to position [509, 0]
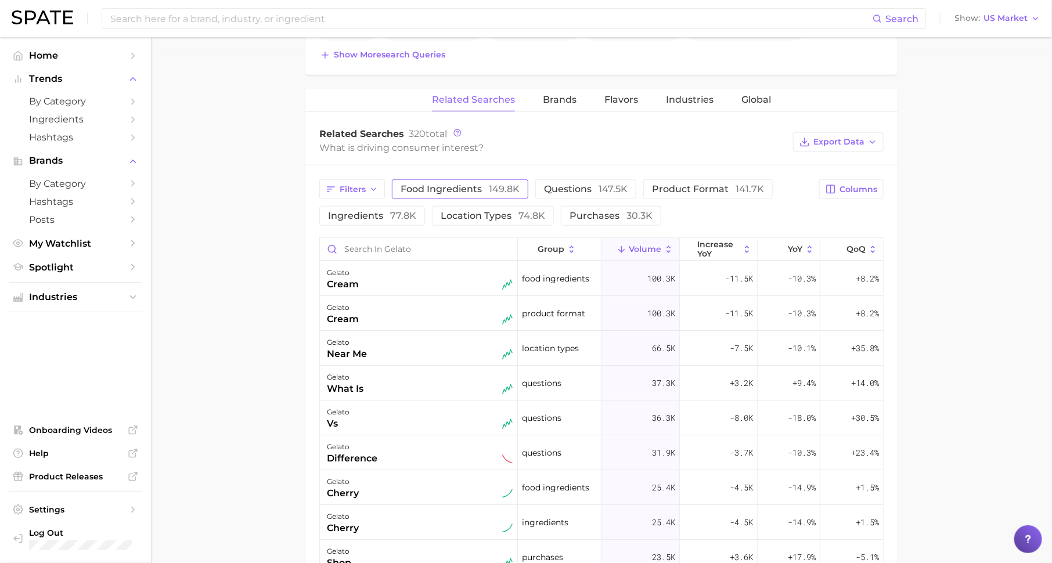
click at [471, 183] on span "food ingredients 149.8k" at bounding box center [459, 188] width 119 height 11
click at [712, 246] on span "increase YoY" at bounding box center [718, 249] width 42 height 19
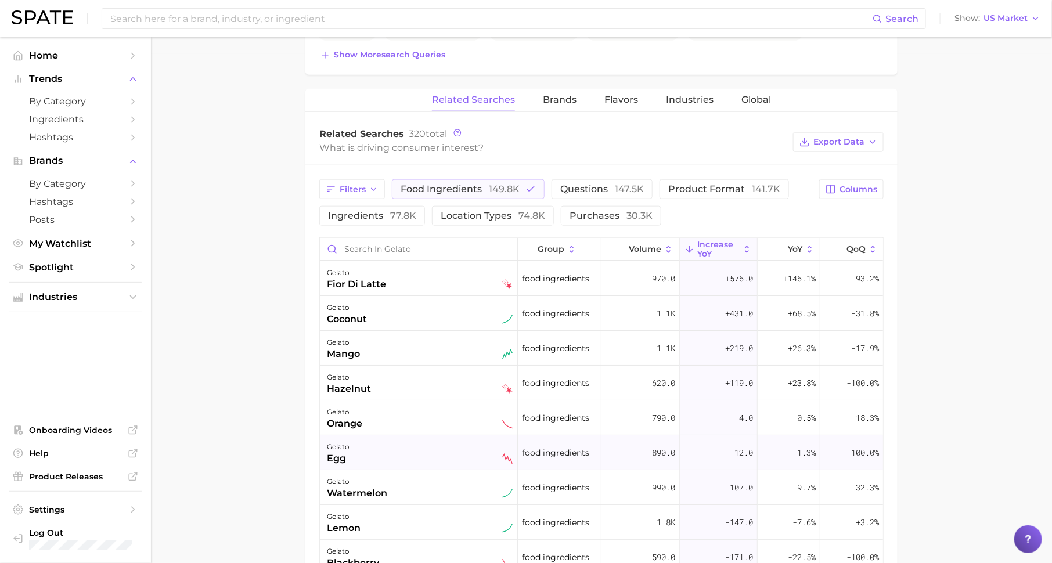
scroll to position [0, 0]
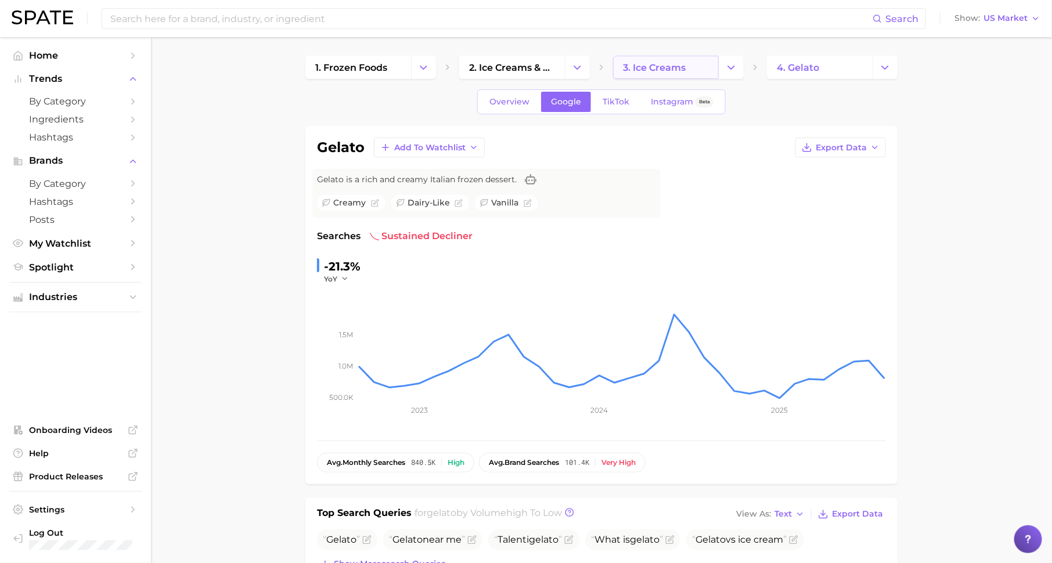
click at [656, 63] on span "3. ice creams" at bounding box center [654, 67] width 63 height 11
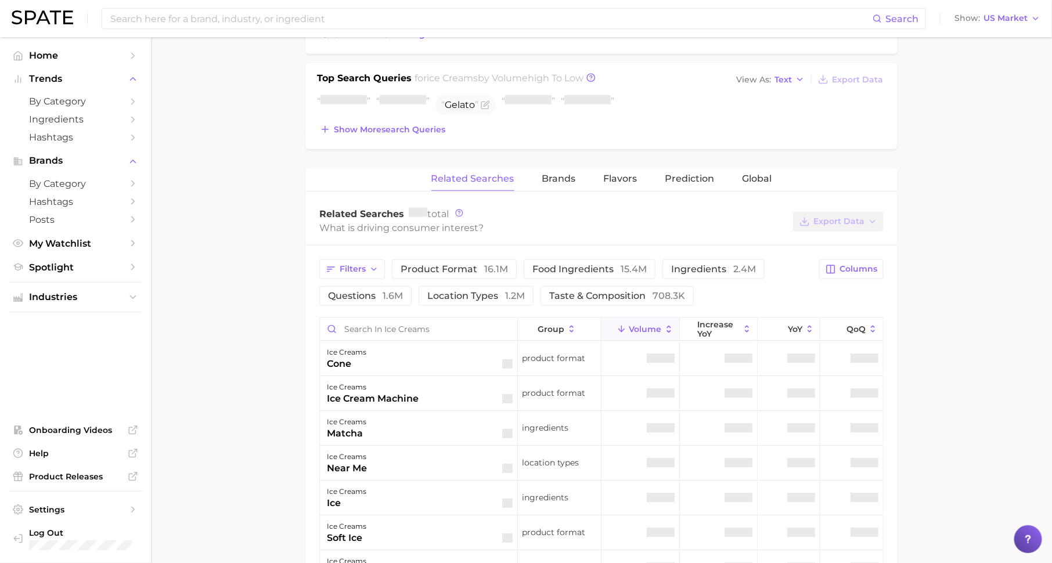
scroll to position [444, 0]
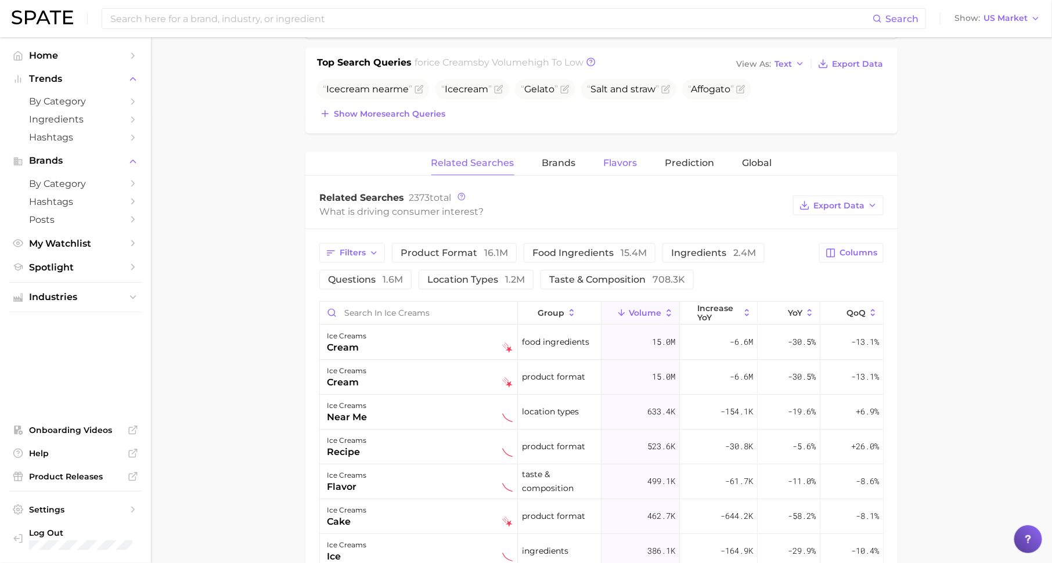
click at [607, 158] on span "Flavors" at bounding box center [621, 163] width 34 height 10
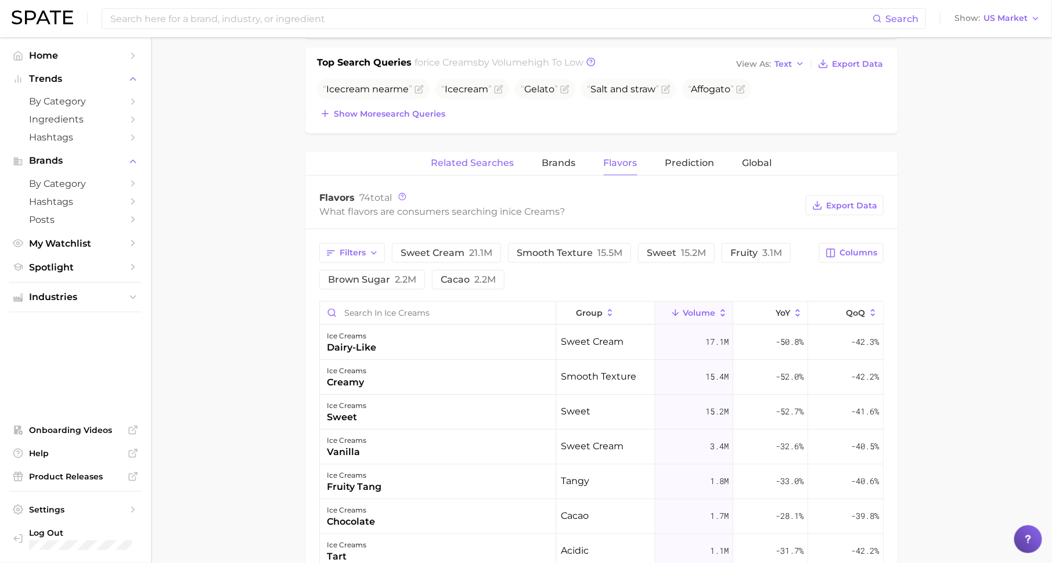
click at [494, 165] on span "Related Searches" at bounding box center [472, 163] width 83 height 10
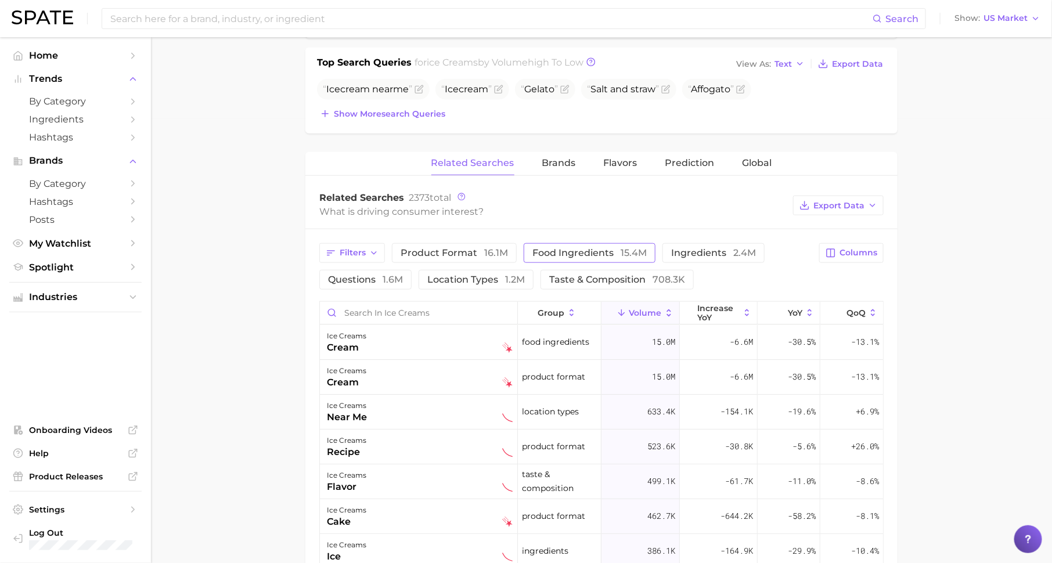
click at [608, 247] on span "food ingredients 15.4m" at bounding box center [589, 252] width 114 height 11
click at [717, 304] on span "increase YoY" at bounding box center [718, 313] width 42 height 19
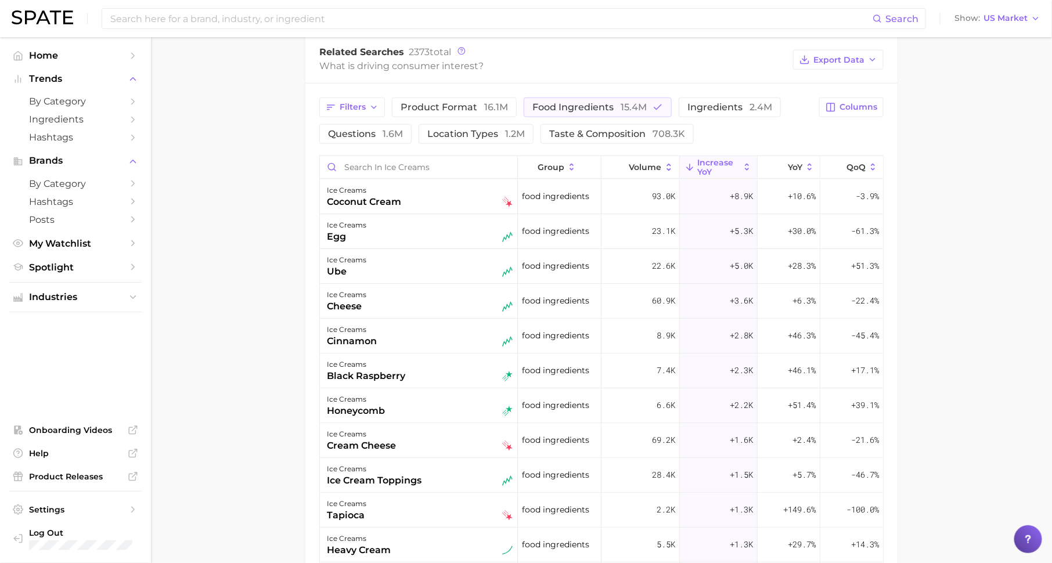
scroll to position [592, 0]
